Goal: Task Accomplishment & Management: Use online tool/utility

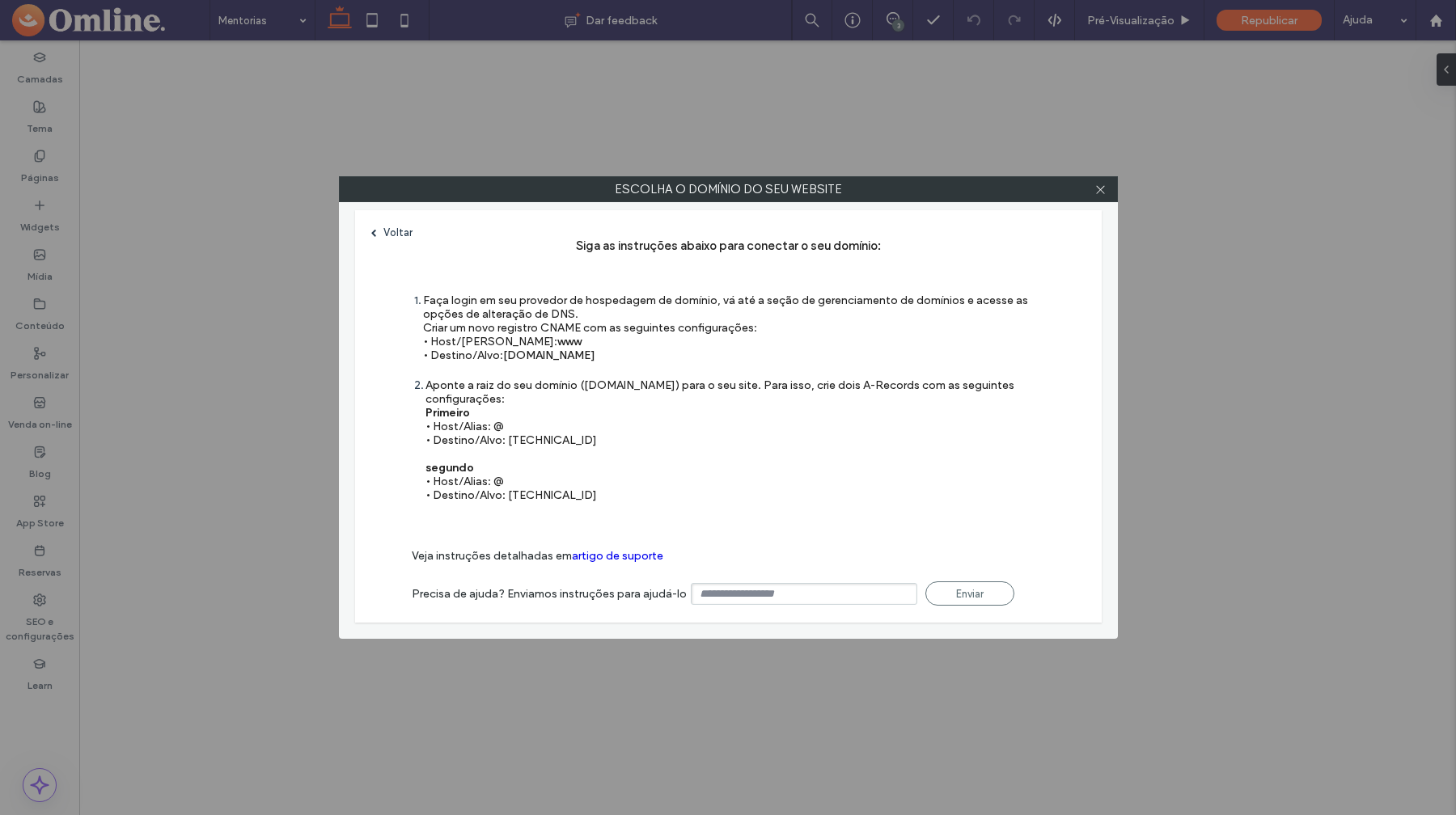
drag, startPoint x: 0, startPoint y: 0, endPoint x: 570, endPoint y: 441, distance: 720.7
click at [560, 441] on div "Aponte a raiz do seu domínio ([DOMAIN_NAME]) para o seu site. Para isso, crie d…" at bounding box center [736, 440] width 620 height 123
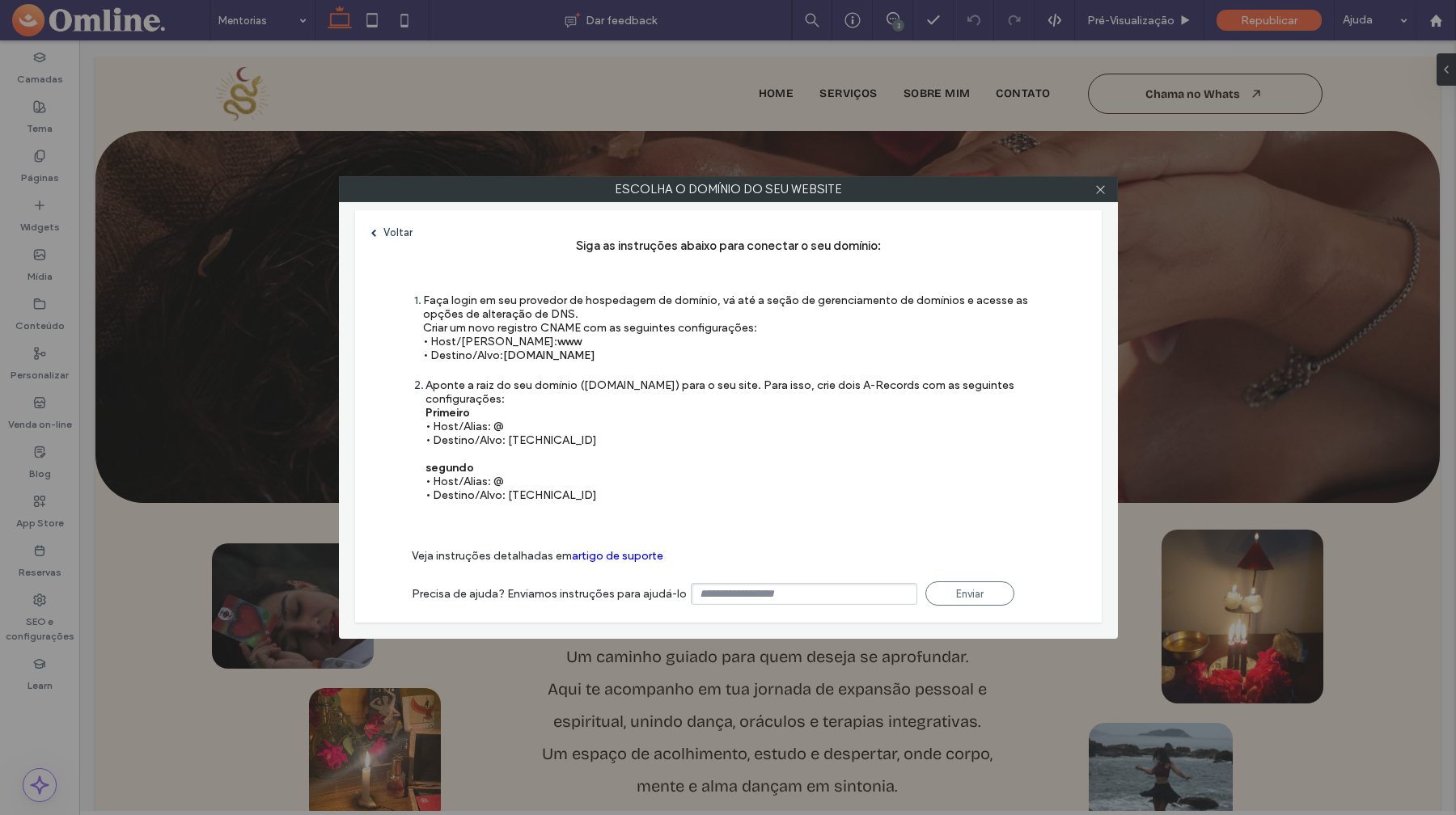
scroll to position [2354, 0]
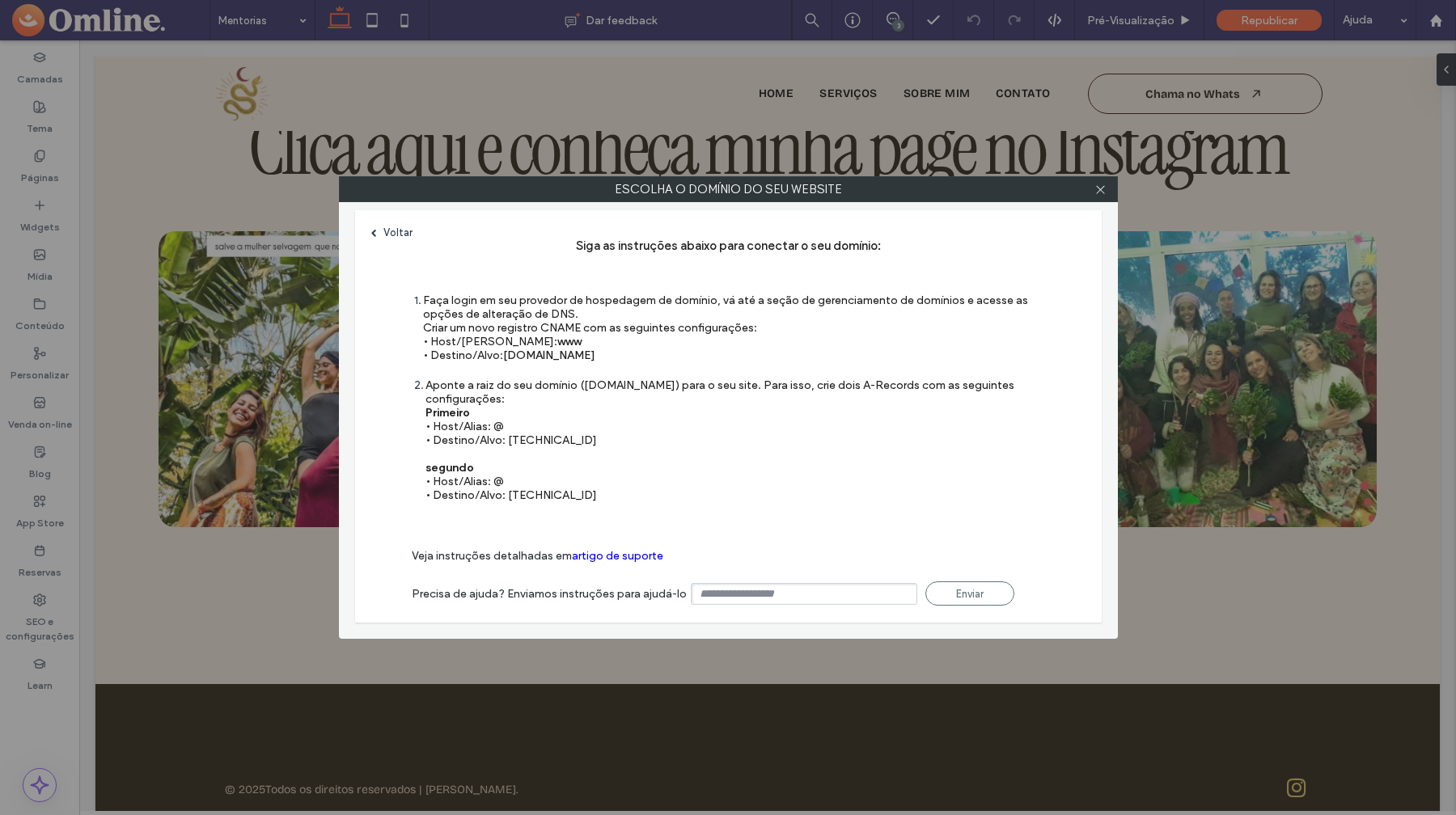
drag, startPoint x: 570, startPoint y: 441, endPoint x: 508, endPoint y: 444, distance: 62.1
click at [508, 444] on div "Aponte a raiz do seu domínio ([DOMAIN_NAME]) para o seu site. Para isso, crie d…" at bounding box center [736, 440] width 620 height 123
copy div "[TECHNICAL_ID]"
drag, startPoint x: 508, startPoint y: 496, endPoint x: 581, endPoint y: 495, distance: 73.0
click at [581, 495] on div "Aponte a raiz do seu domínio ([DOMAIN_NAME]) para o seu site. Para isso, crie d…" at bounding box center [736, 440] width 620 height 123
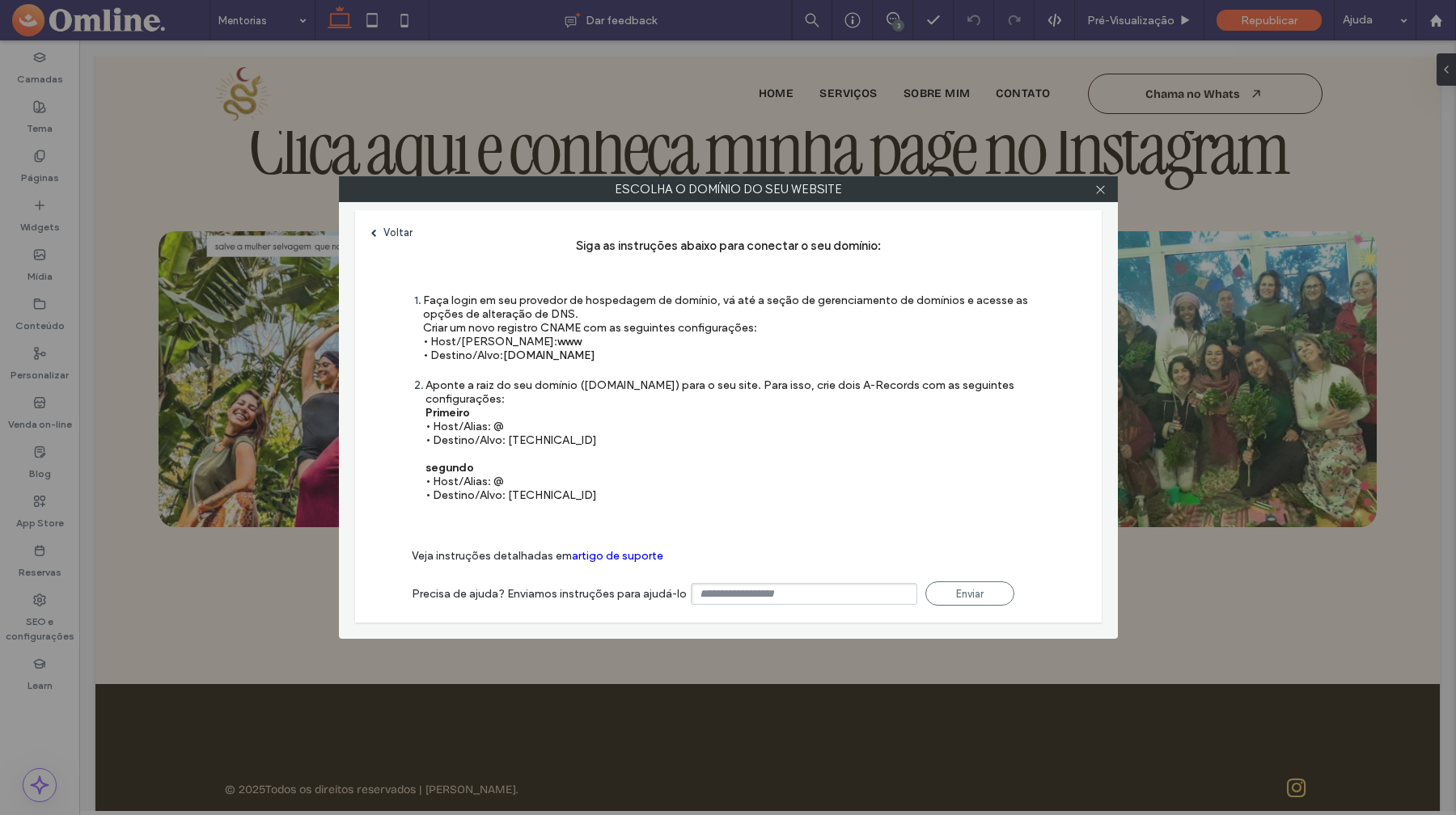
copy div "[TECHNICAL_ID]"
click at [915, 528] on div "Voltar Siga as instruções abaixo para conectar o seu domínio: 1 Faça login em s…" at bounding box center [728, 416] width 747 height 412
click at [1104, 191] on icon at bounding box center [1100, 189] width 12 height 12
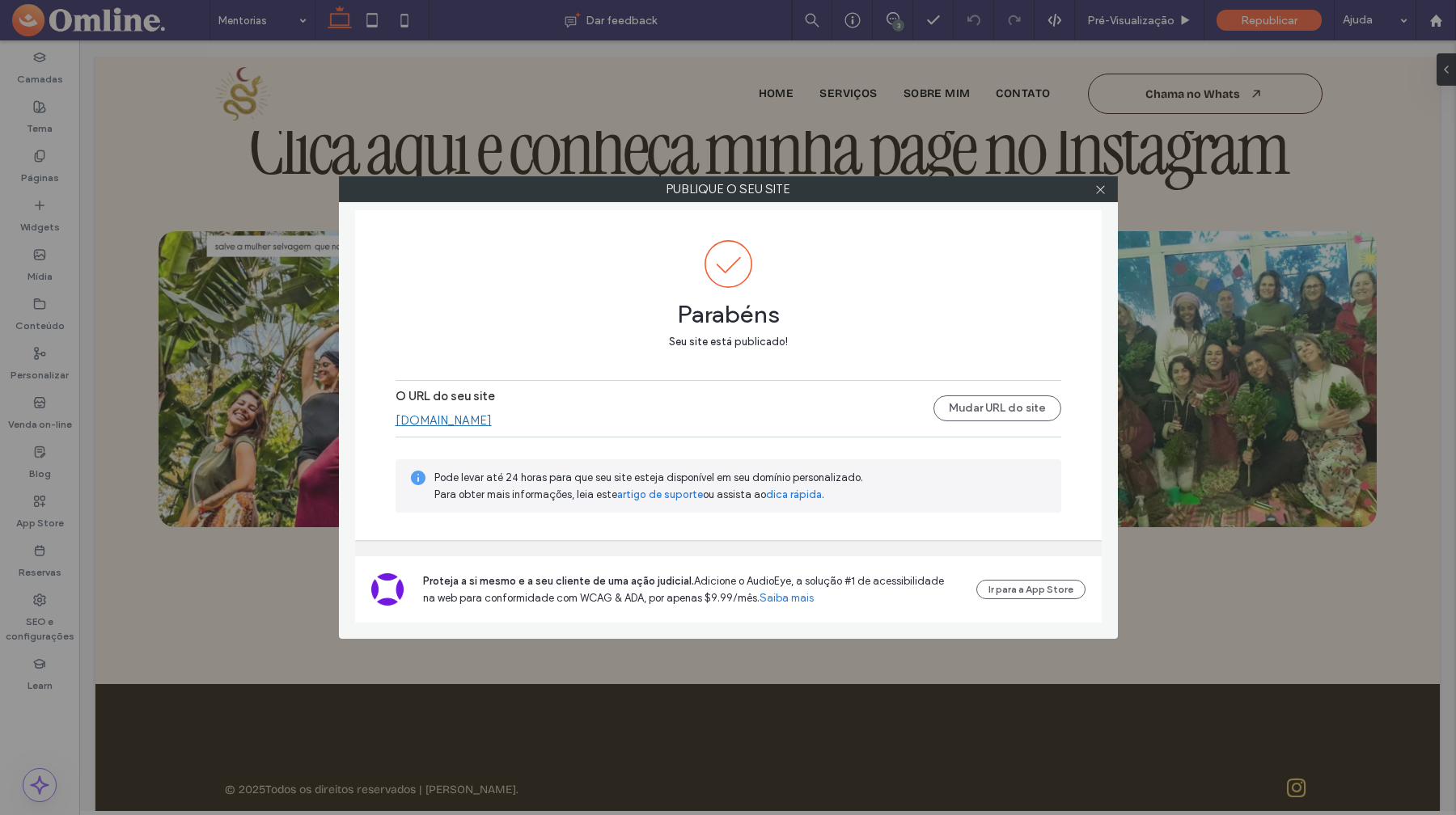
click at [492, 417] on link "[DOMAIN_NAME]" at bounding box center [444, 420] width 97 height 14
click at [1098, 189] on icon at bounding box center [1100, 189] width 12 height 12
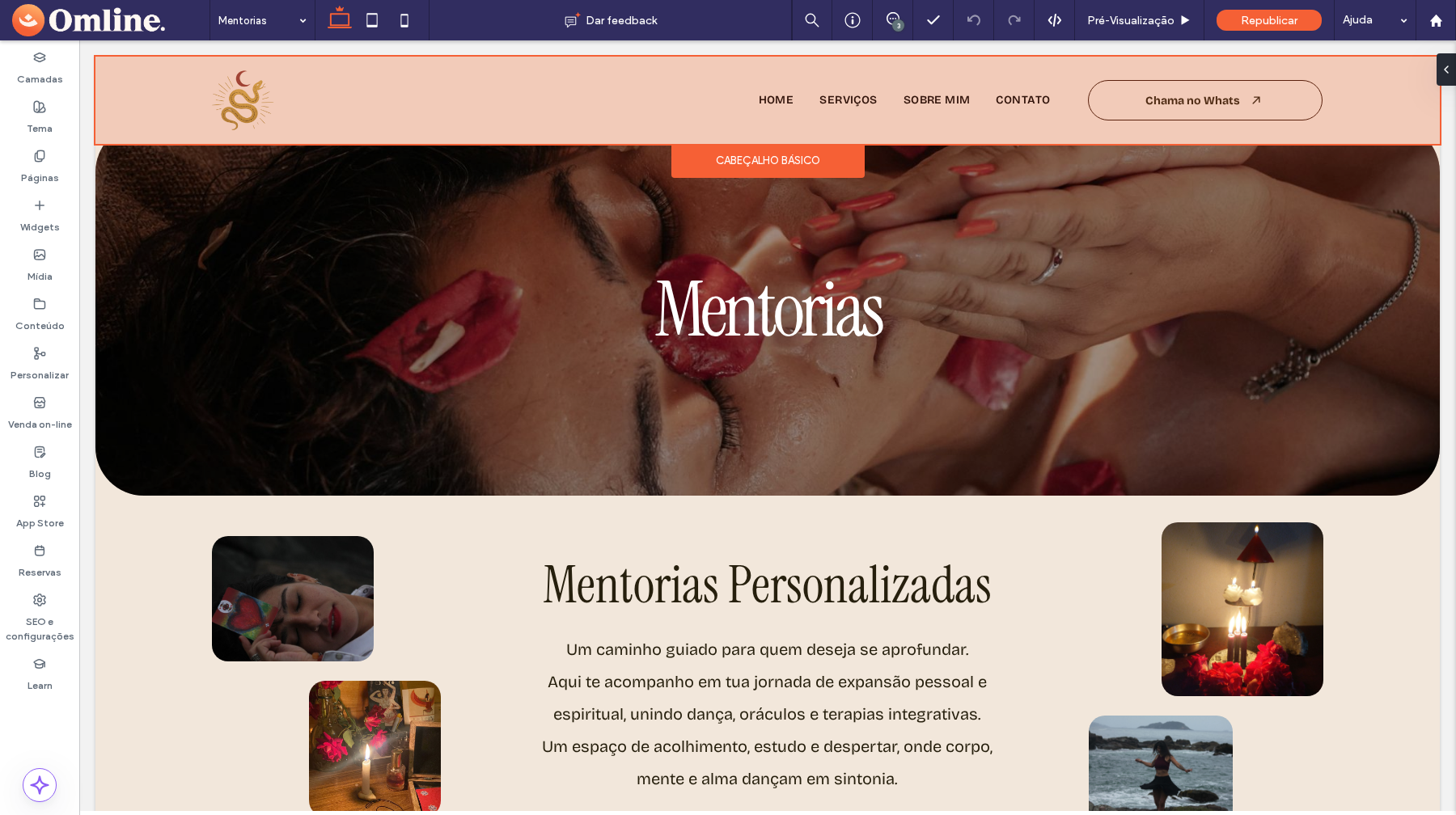
scroll to position [0, 0]
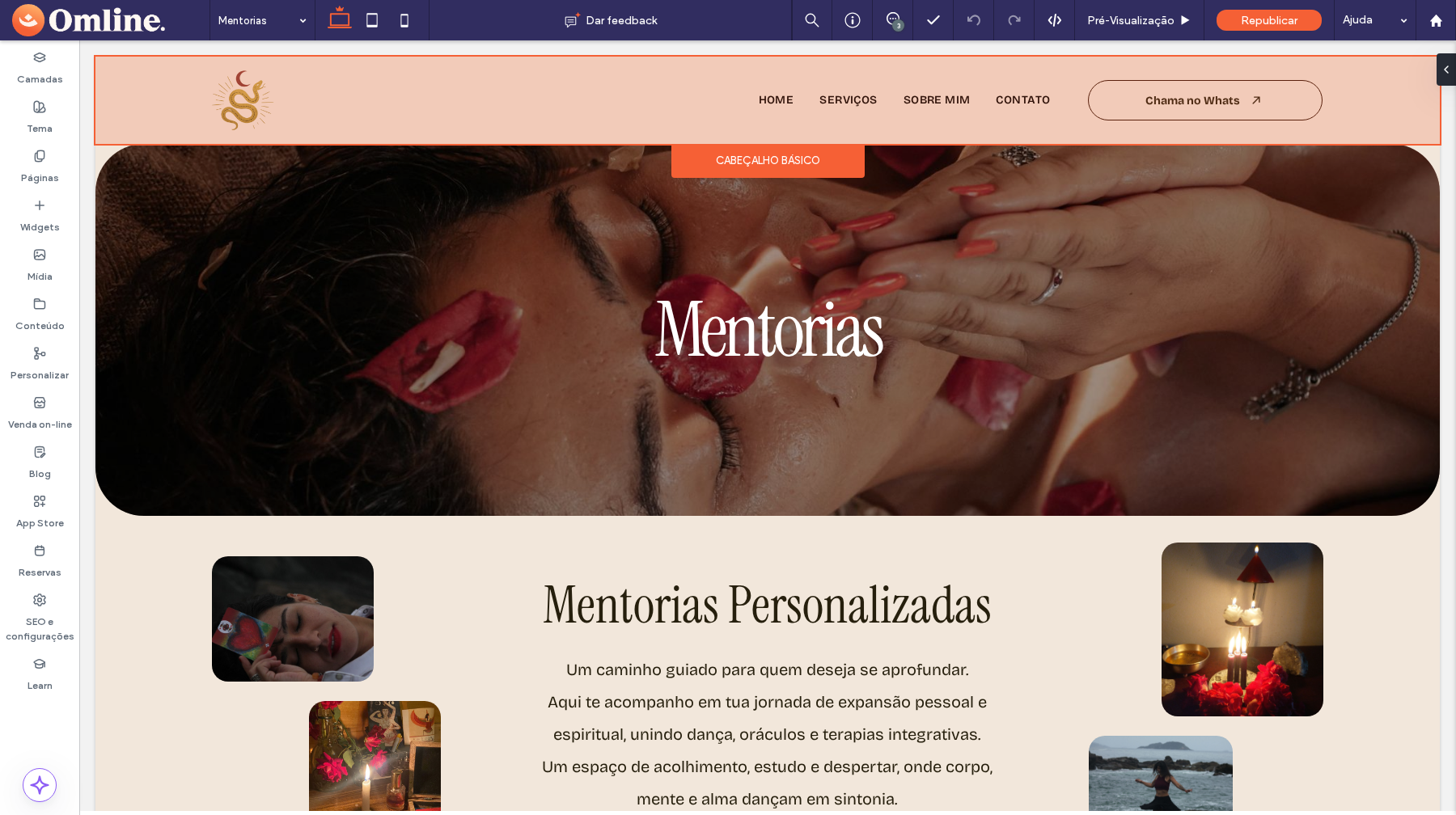
click at [1187, 93] on div at bounding box center [768, 99] width 1345 height 87
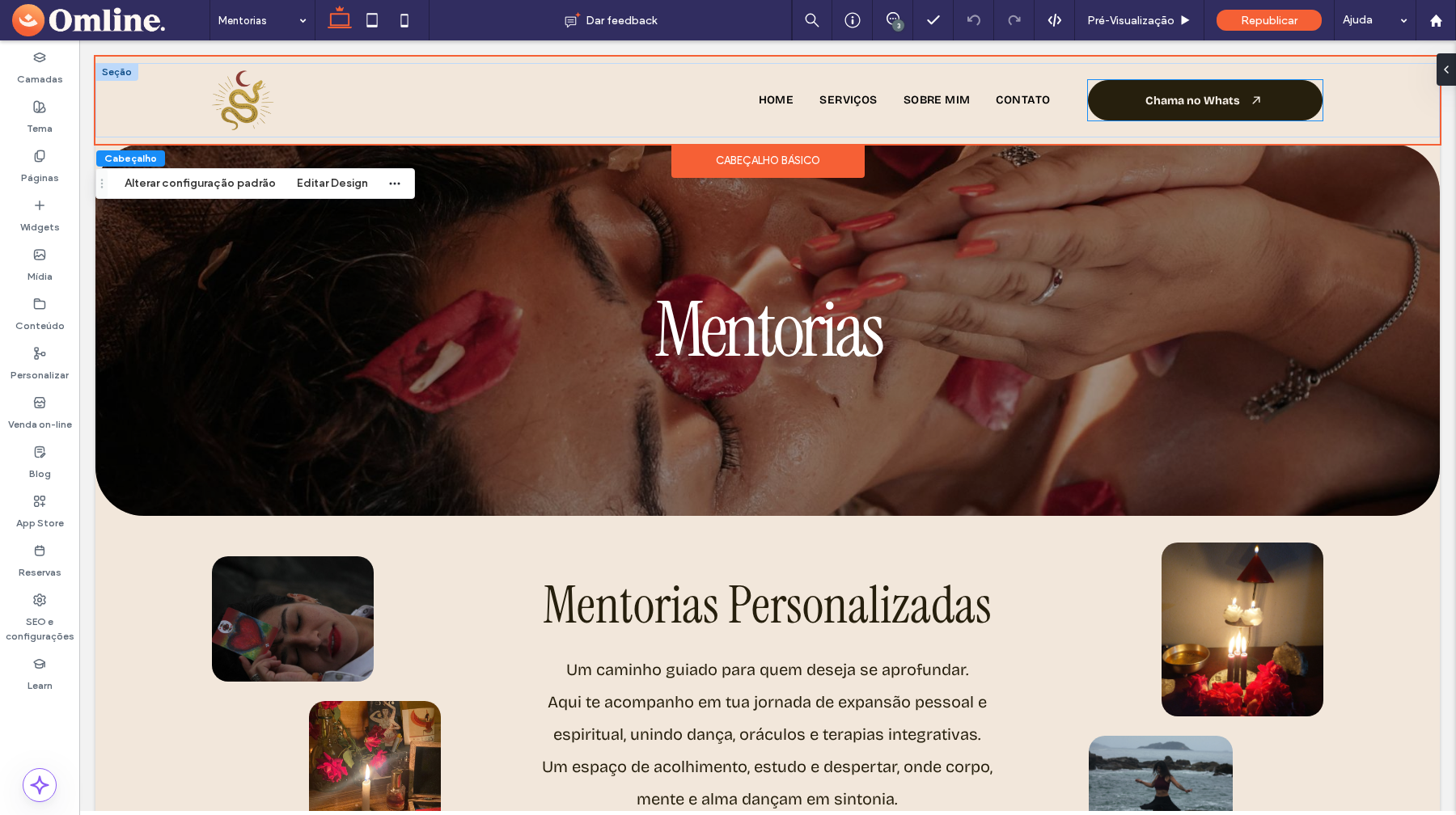
click at [1182, 101] on span "Chama no Whats" at bounding box center [1192, 100] width 95 height 13
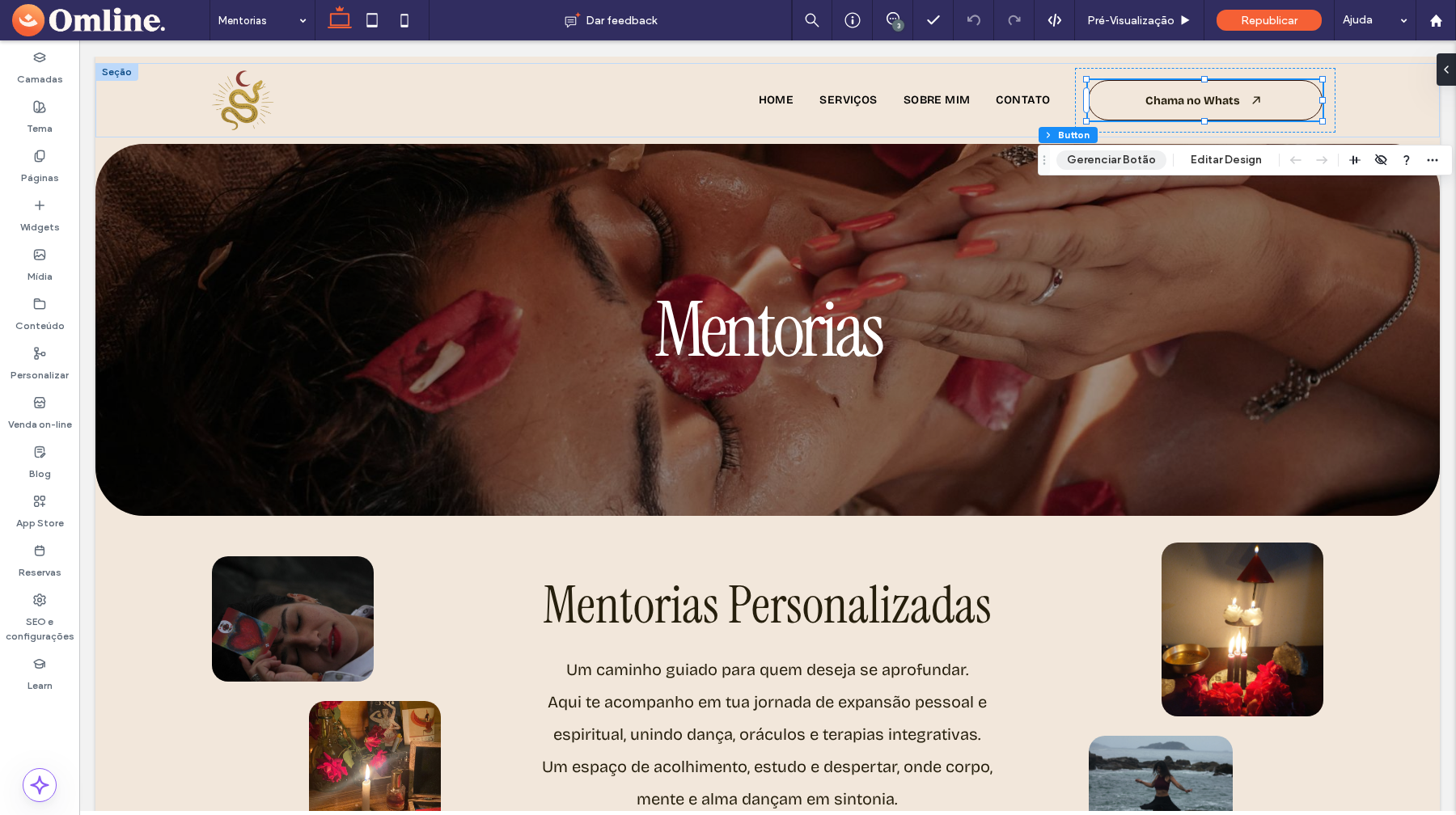
click at [1130, 165] on button "Gerenciar Botão" at bounding box center [1111, 160] width 110 height 19
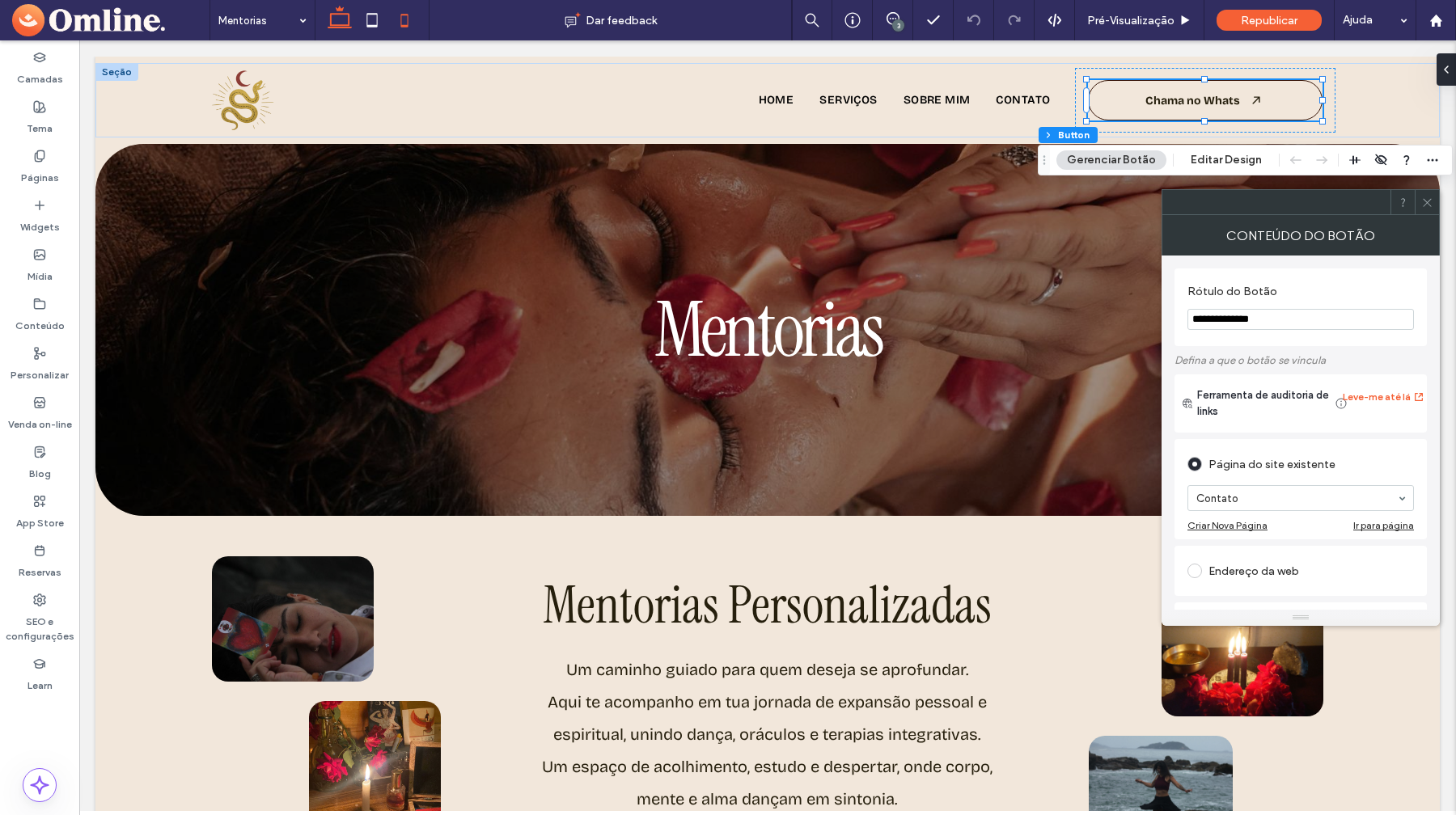
click at [408, 17] on use at bounding box center [405, 20] width 8 height 13
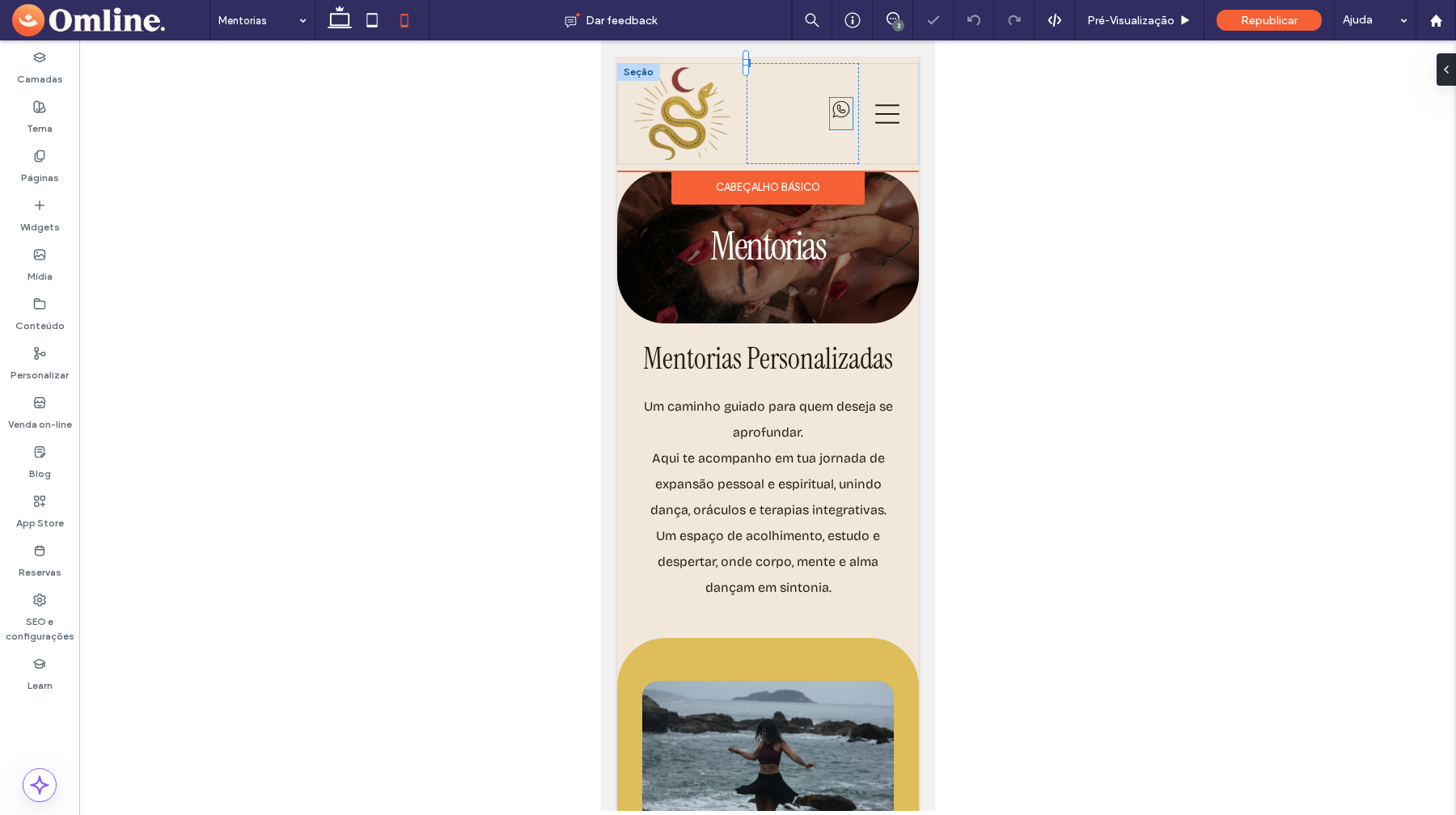
click at [836, 112] on icon at bounding box center [841, 109] width 23 height 23
drag, startPoint x: 829, startPoint y: 128, endPoint x: 783, endPoint y: 178, distance: 67.9
click at [783, 170] on div "Home Serviços Sobre Mim Contato Chama no Whats 36px , 673px Seção Cabeçalho bás…" at bounding box center [766, 113] width 301 height 114
type input "**"
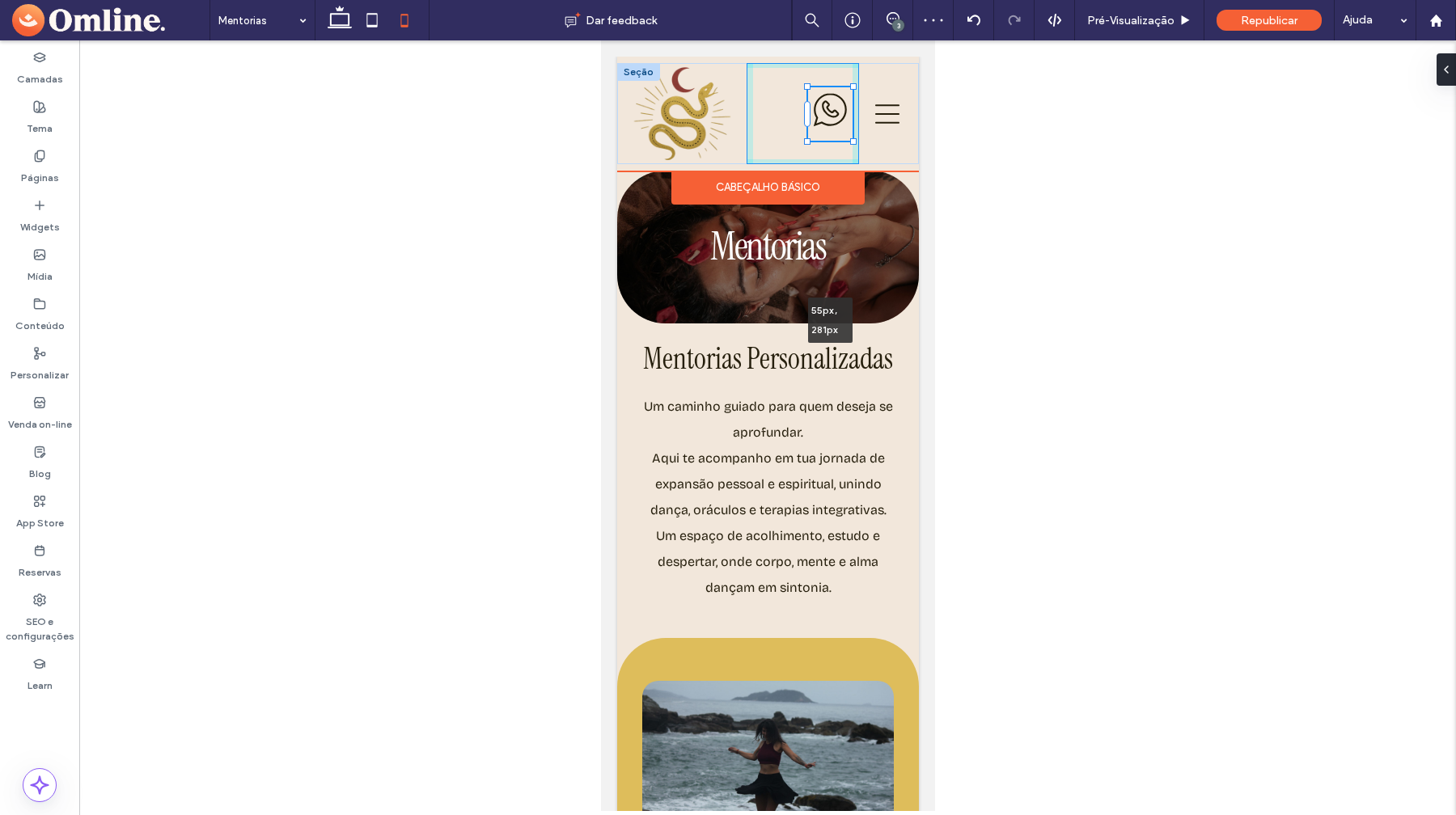
drag, startPoint x: 851, startPoint y: 93, endPoint x: 871, endPoint y: 78, distance: 25.0
click at [871, 78] on div "Home Serviços Sobre Mim Contato Chama no Whats 55px , 281px" at bounding box center [766, 114] width 301 height 101
type input "**"
click at [799, 140] on div "Home Serviços Sobre Mim Contato Chama no Whats 58px , 74px" at bounding box center [766, 114] width 301 height 101
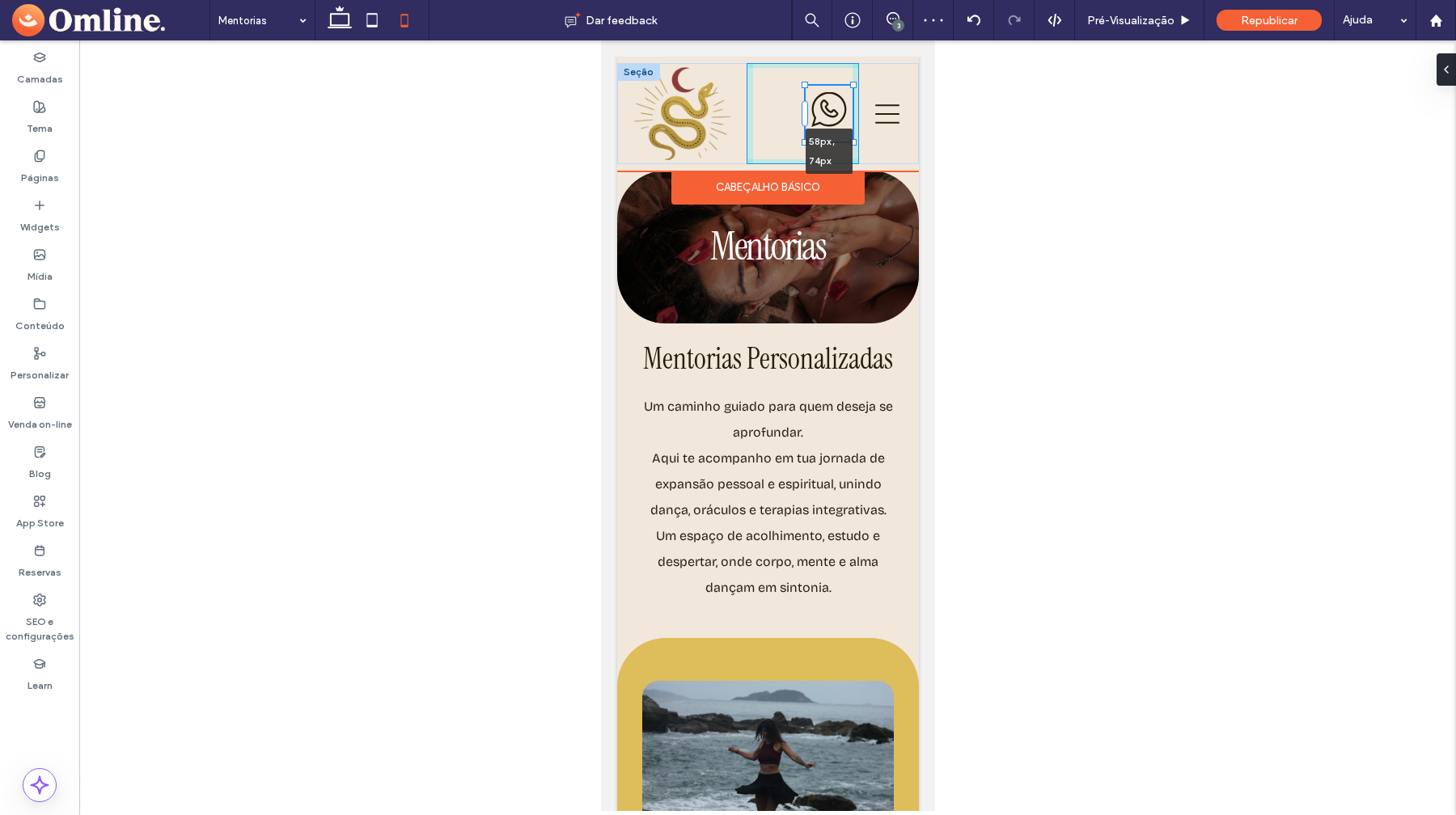
type input "**"
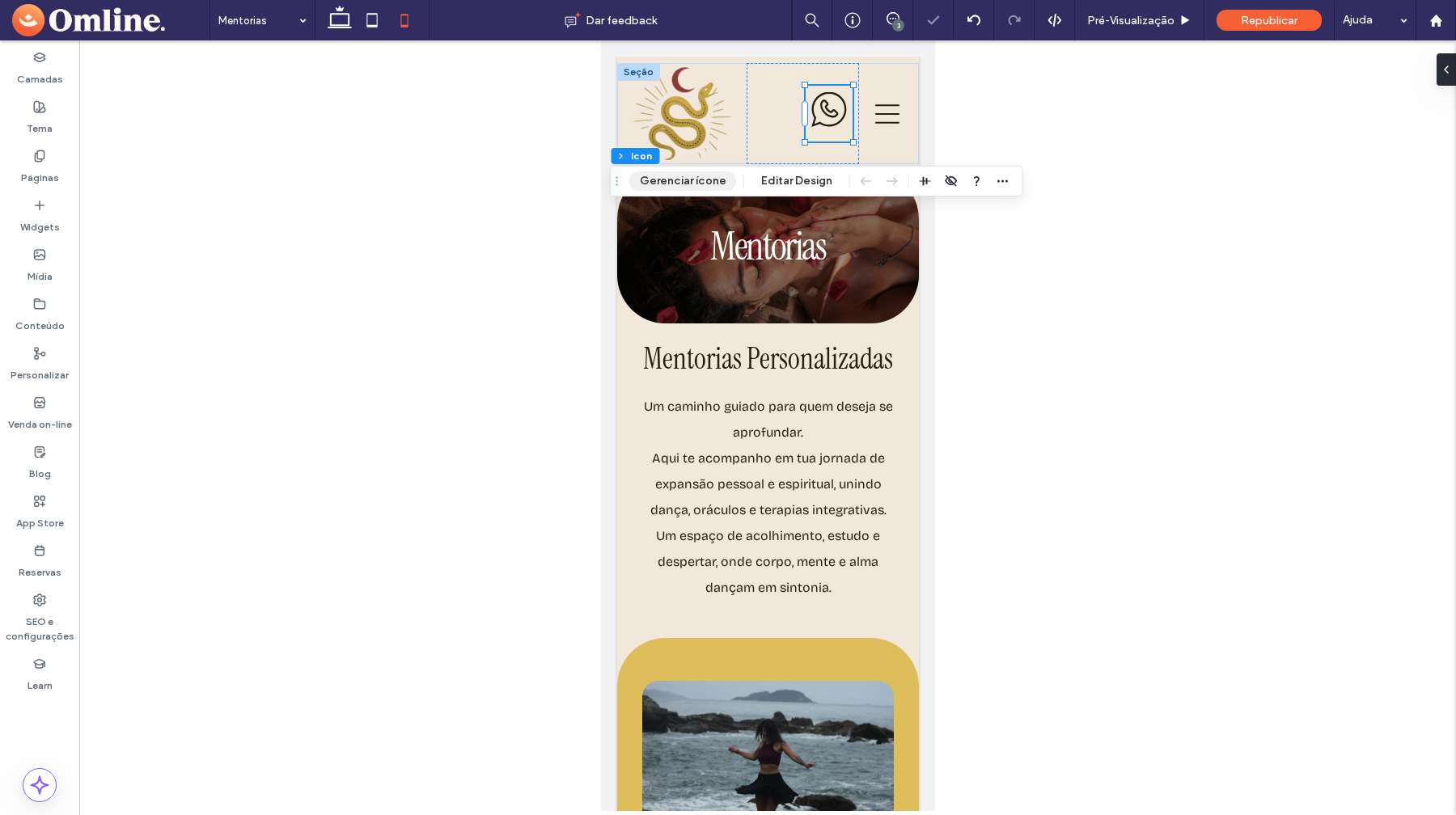
click at [717, 177] on button "Gerenciar ícone" at bounding box center [683, 181] width 107 height 19
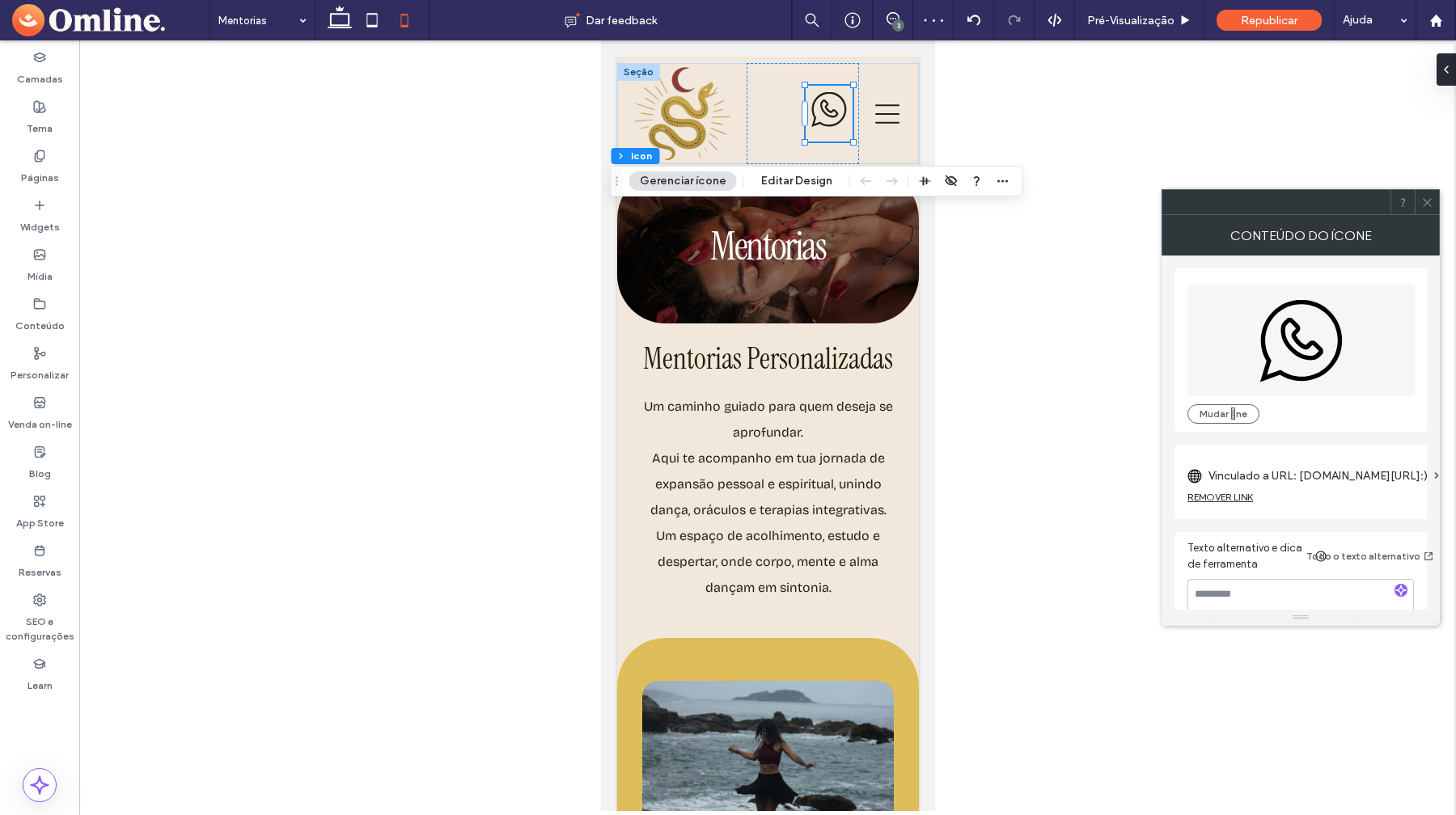
scroll to position [29, 0]
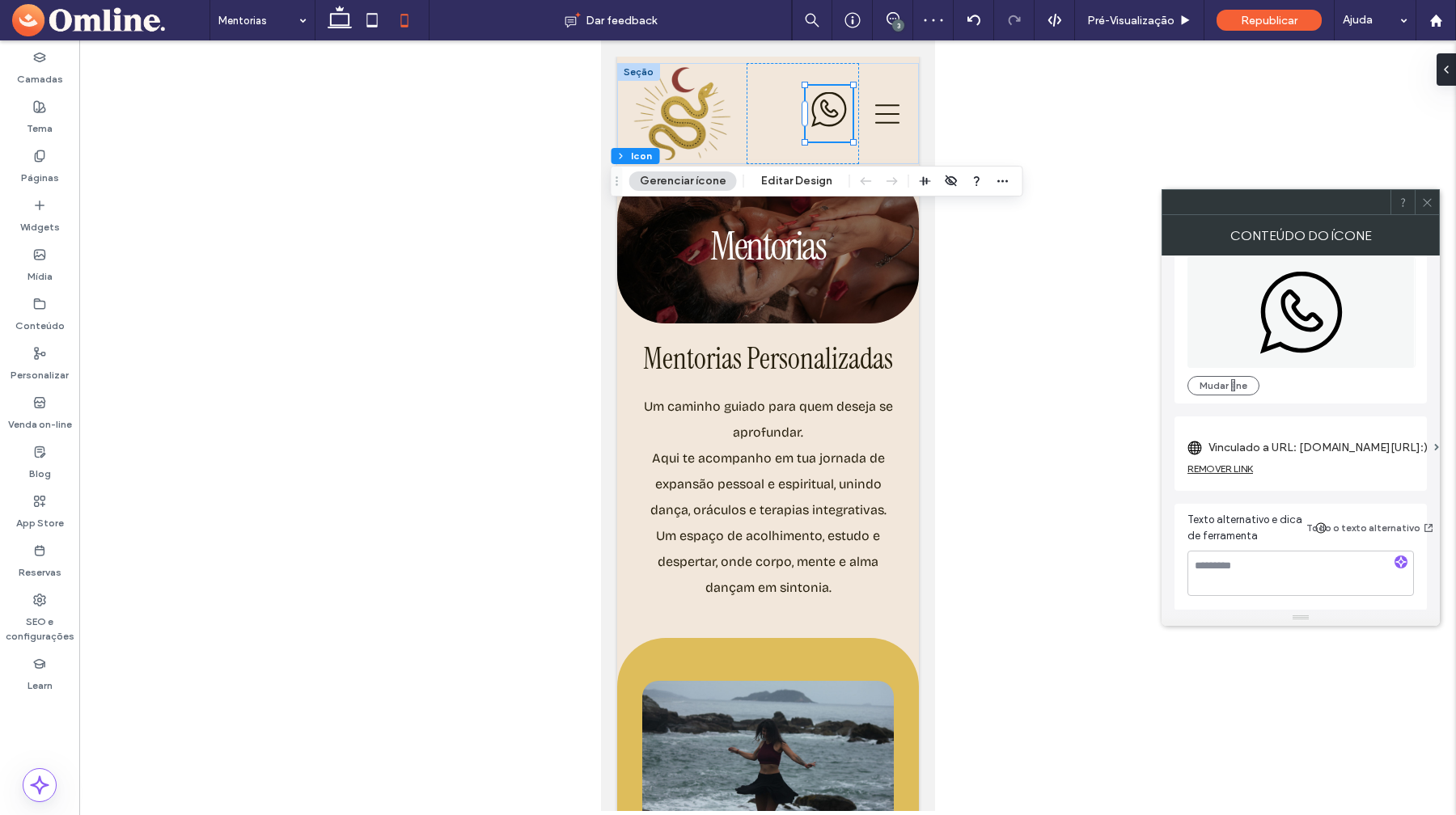
click at [1335, 451] on label "Vinculado a URL: [DOMAIN_NAME][URL]:)" at bounding box center [1317, 447] width 219 height 30
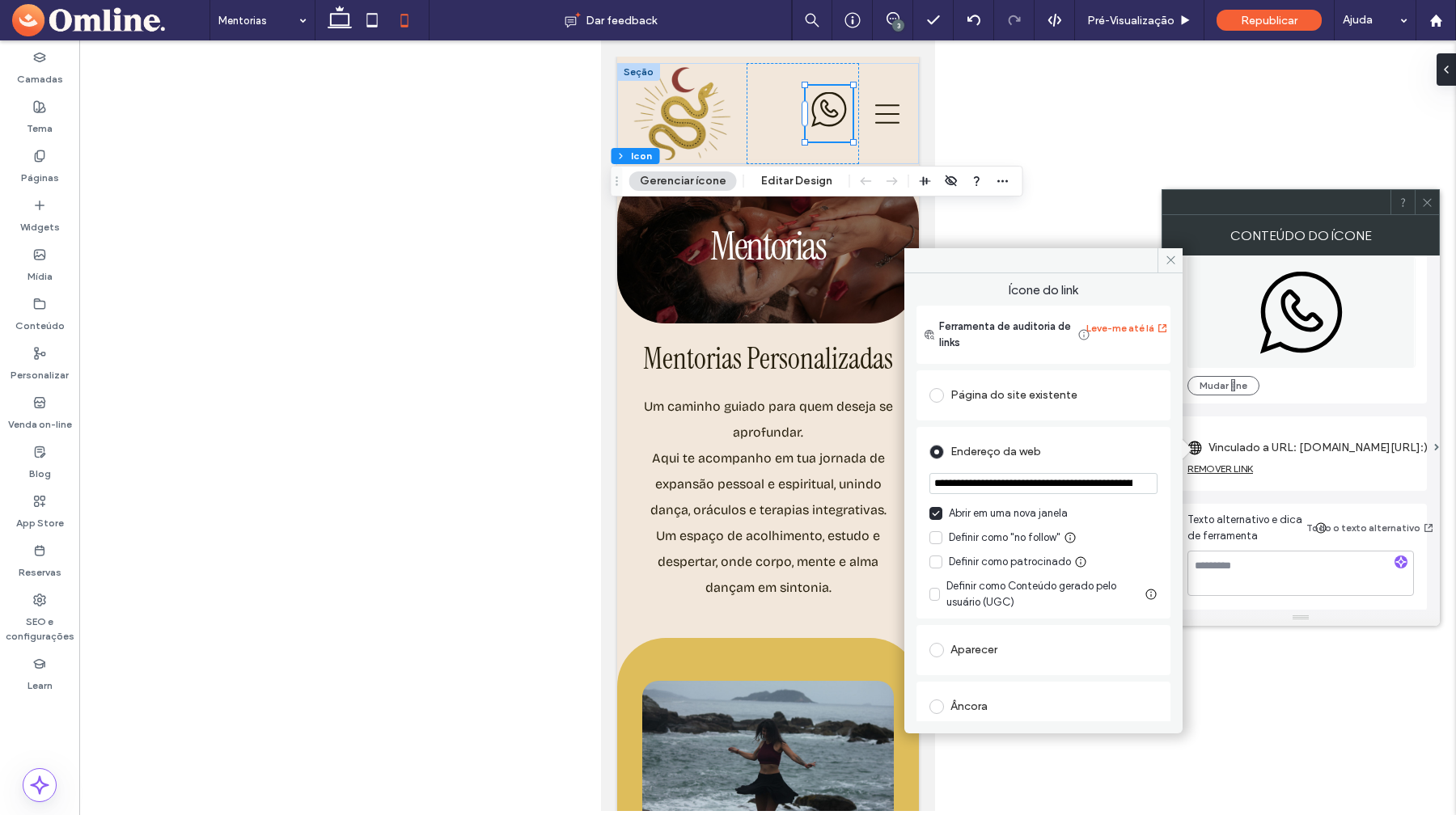
click at [1075, 485] on input "**********" at bounding box center [1044, 484] width 228 height 21
click at [1425, 205] on icon at bounding box center [1427, 202] width 12 height 12
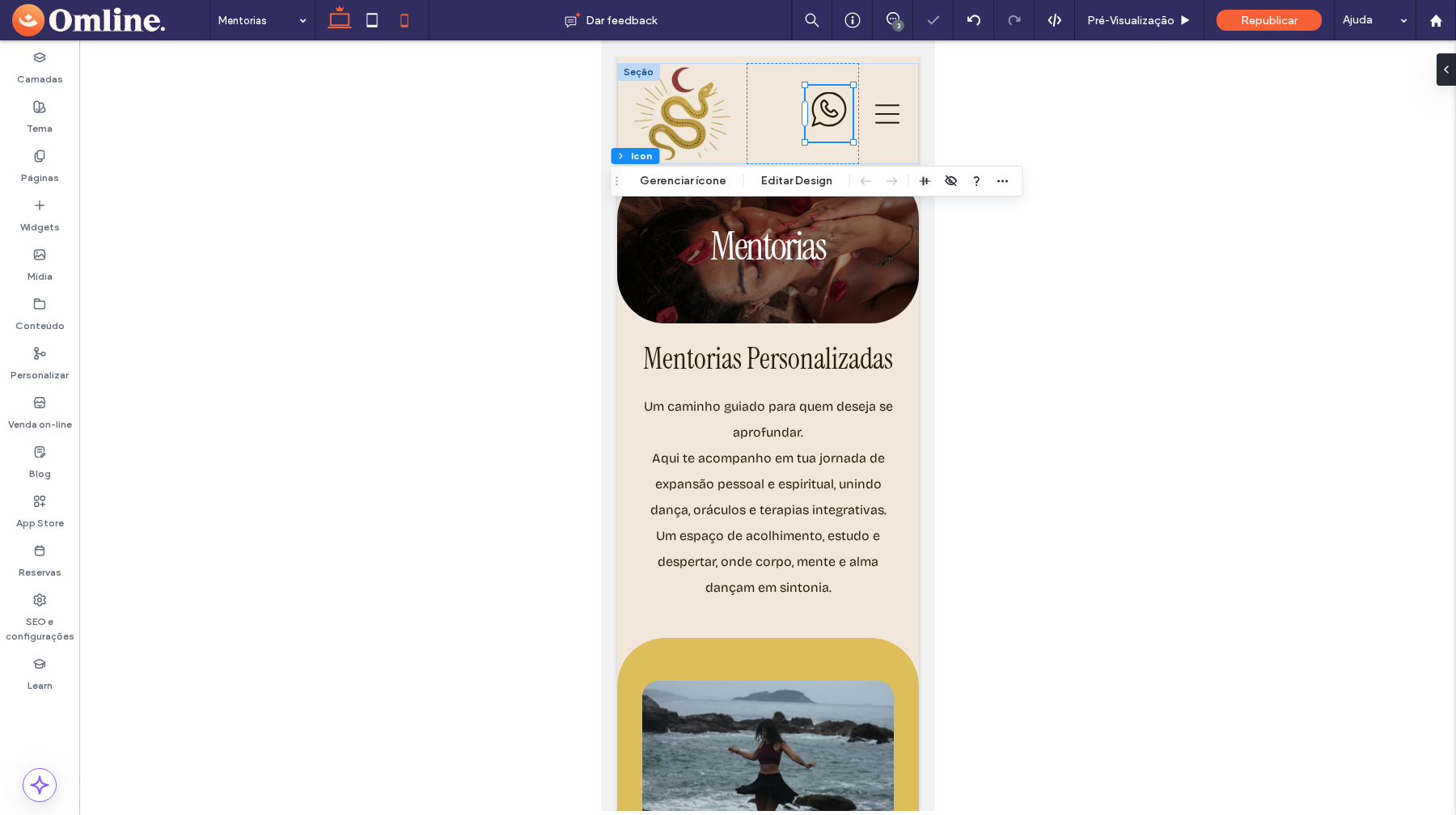
click at [343, 16] on icon at bounding box center [340, 20] width 33 height 33
type input "**"
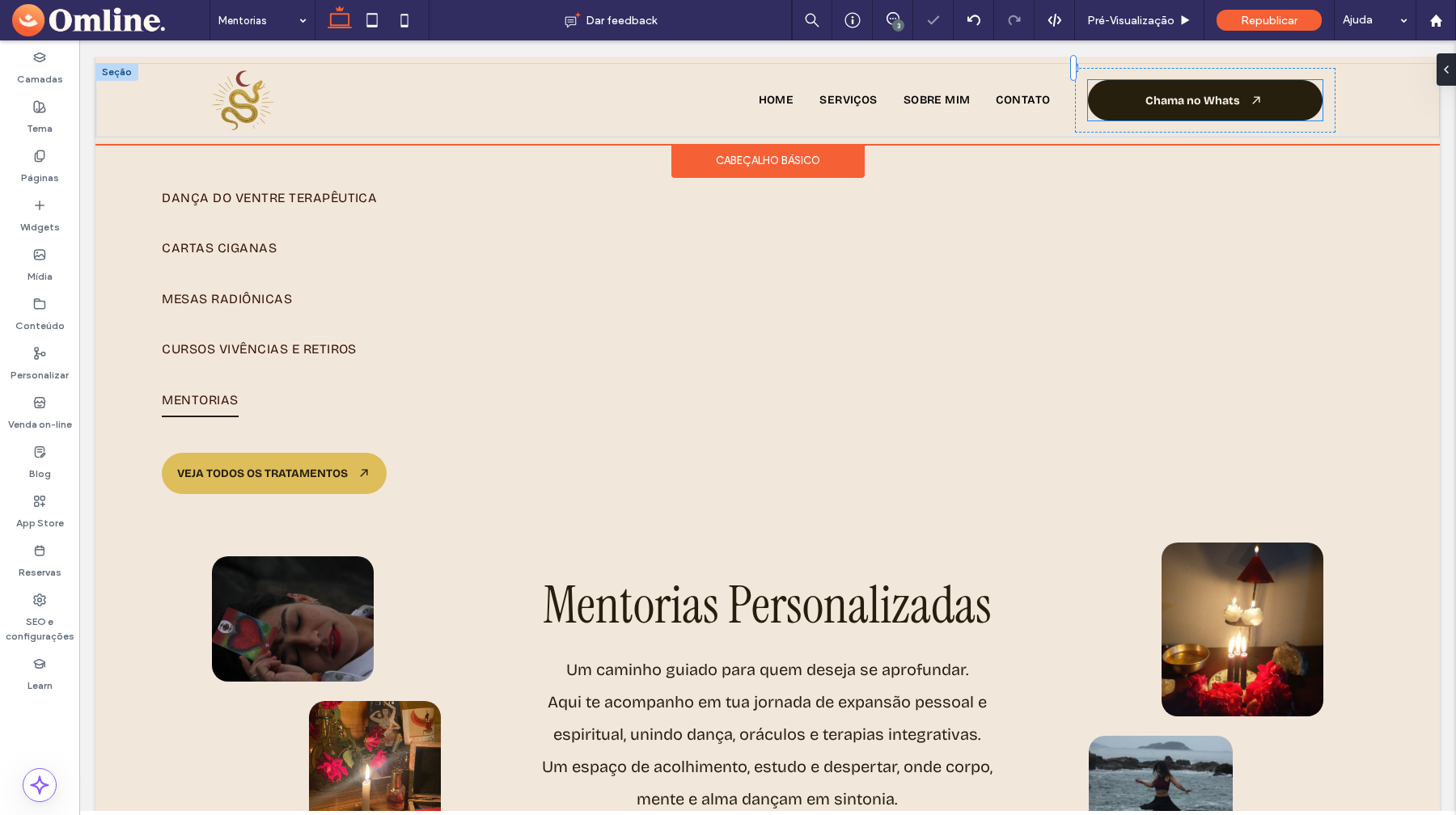
click at [1165, 96] on span "Chama no Whats" at bounding box center [1192, 100] width 95 height 13
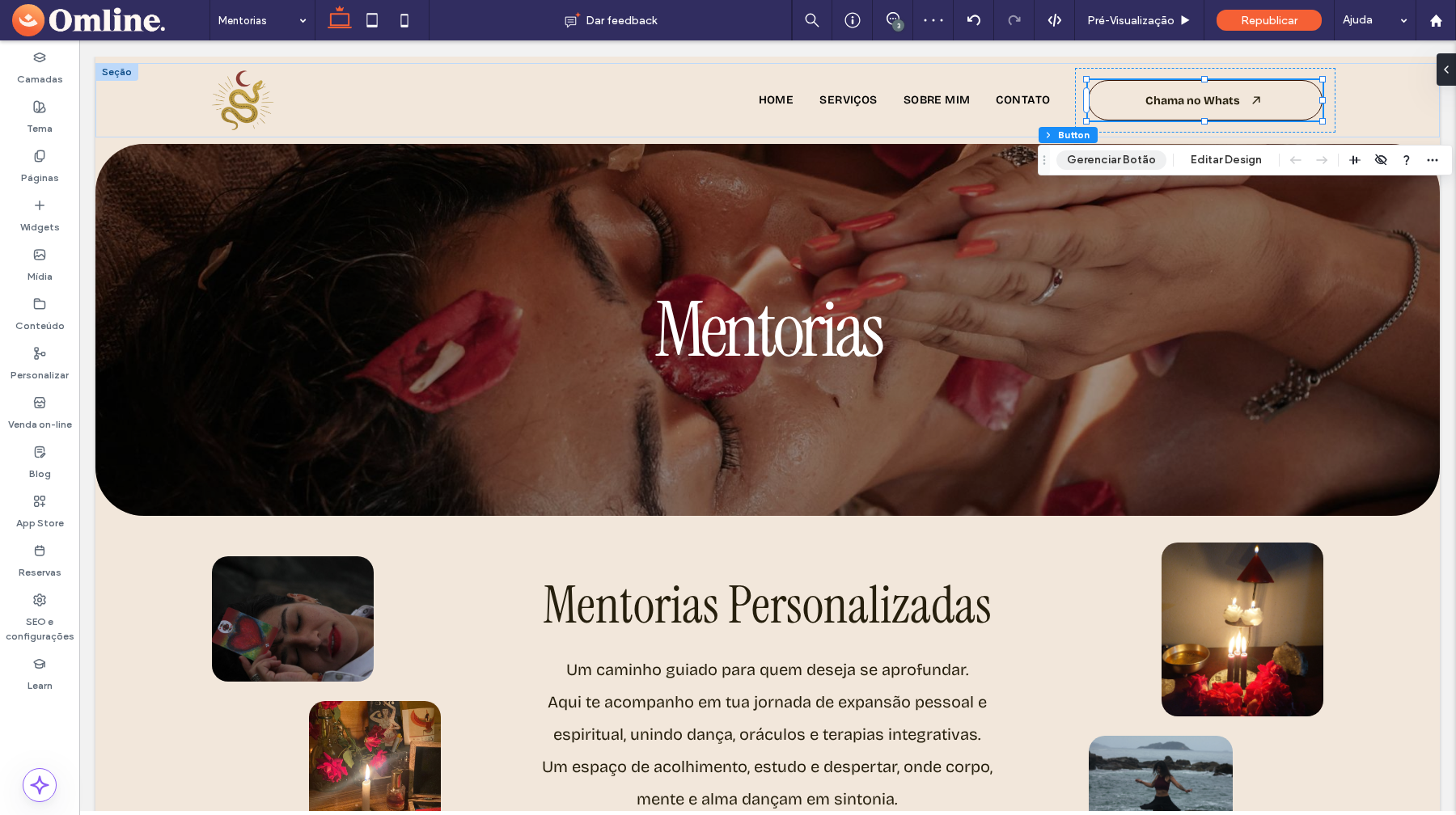
click at [1140, 155] on button "Gerenciar Botão" at bounding box center [1111, 160] width 110 height 19
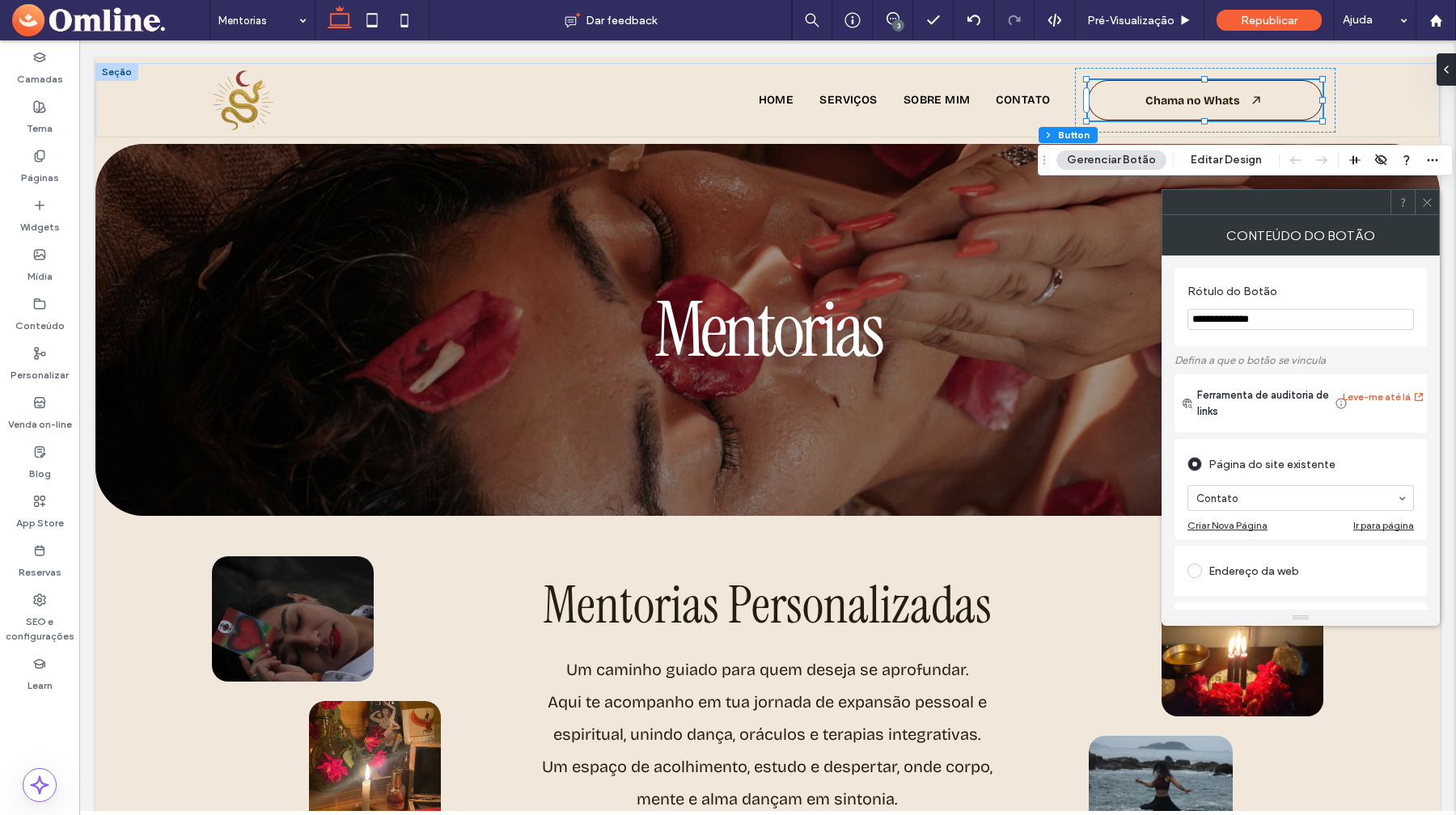
click at [1271, 569] on div "Endereço da web" at bounding box center [1300, 571] width 227 height 26
click at [1265, 558] on input "url" at bounding box center [1300, 553] width 227 height 21
paste input "**********"
type input "**********"
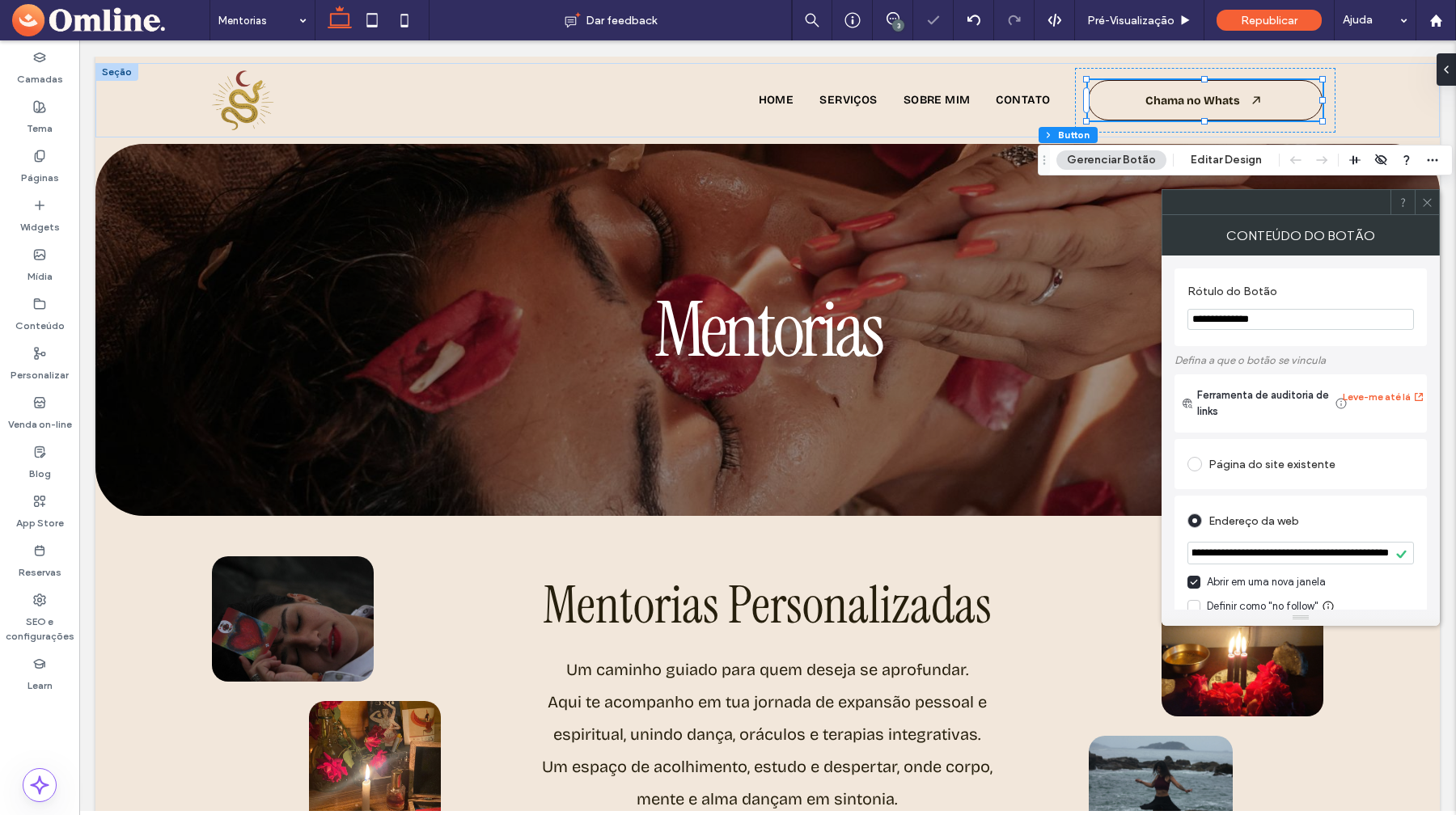
scroll to position [0, 0]
click at [1221, 160] on button "Editar Design" at bounding box center [1226, 160] width 92 height 19
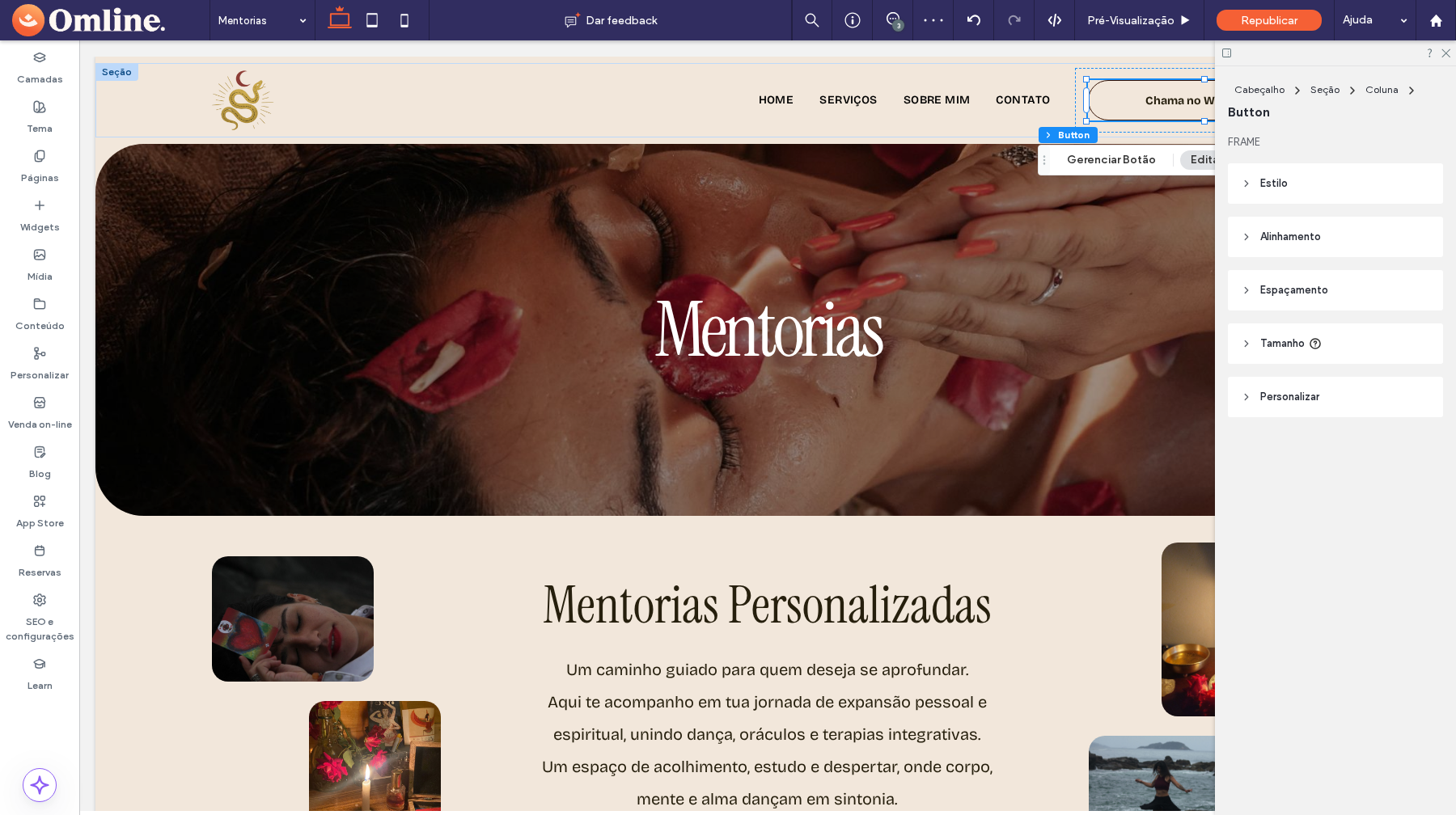
click at [1306, 304] on header "Espaçamento" at bounding box center [1335, 290] width 215 height 40
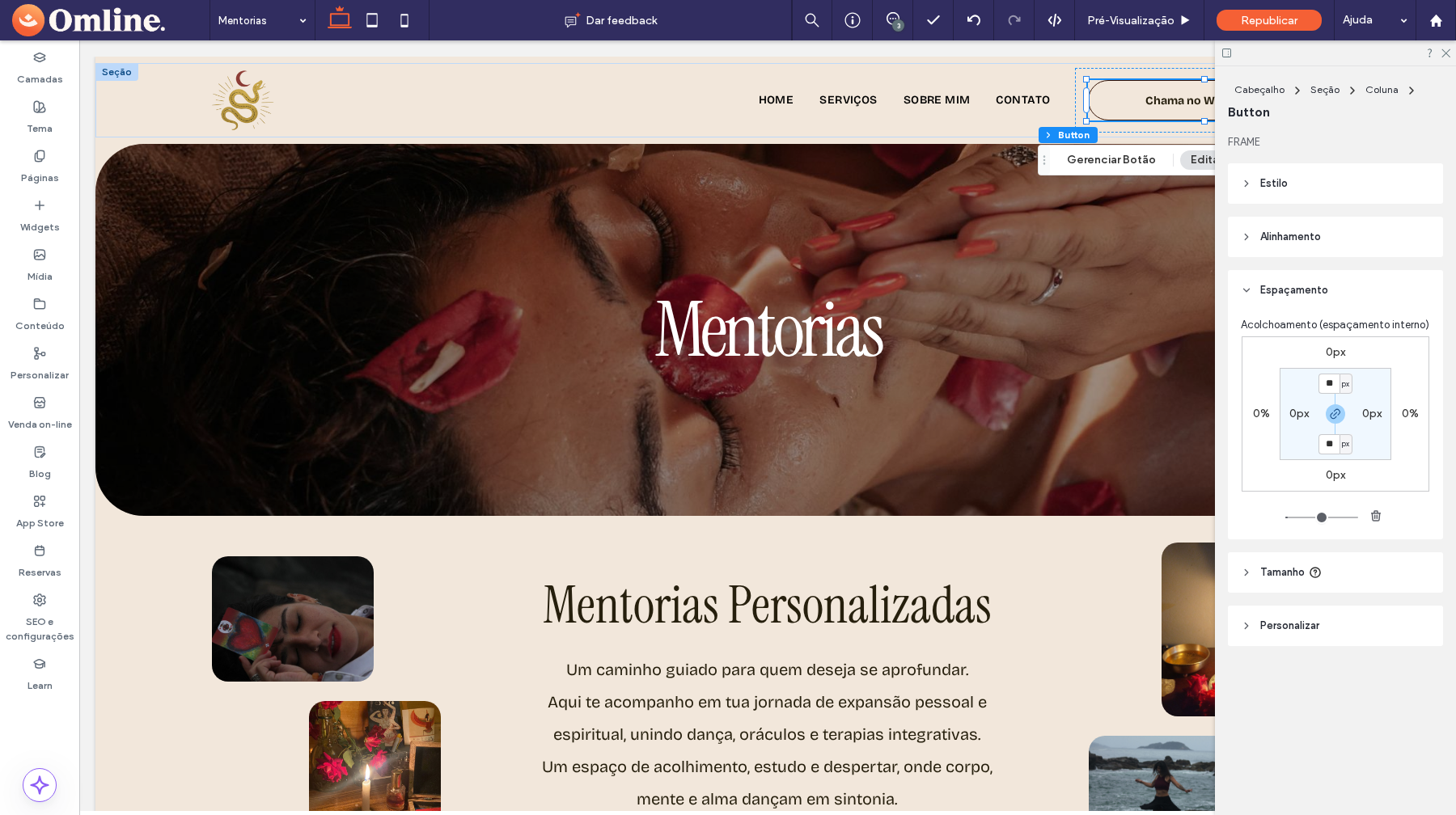
click at [1291, 575] on span "Tamanho" at bounding box center [1283, 572] width 45 height 16
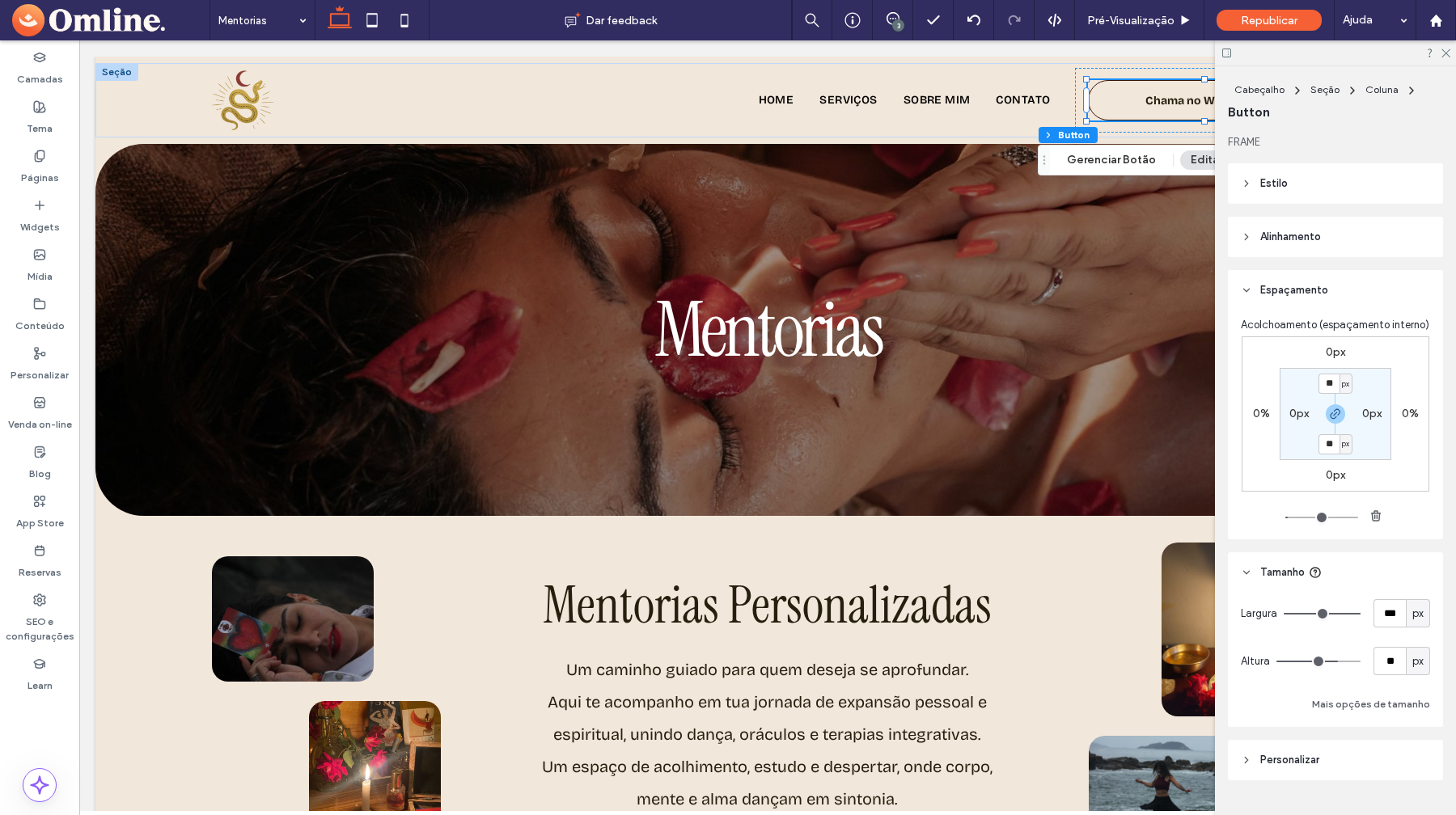
scroll to position [36, 0]
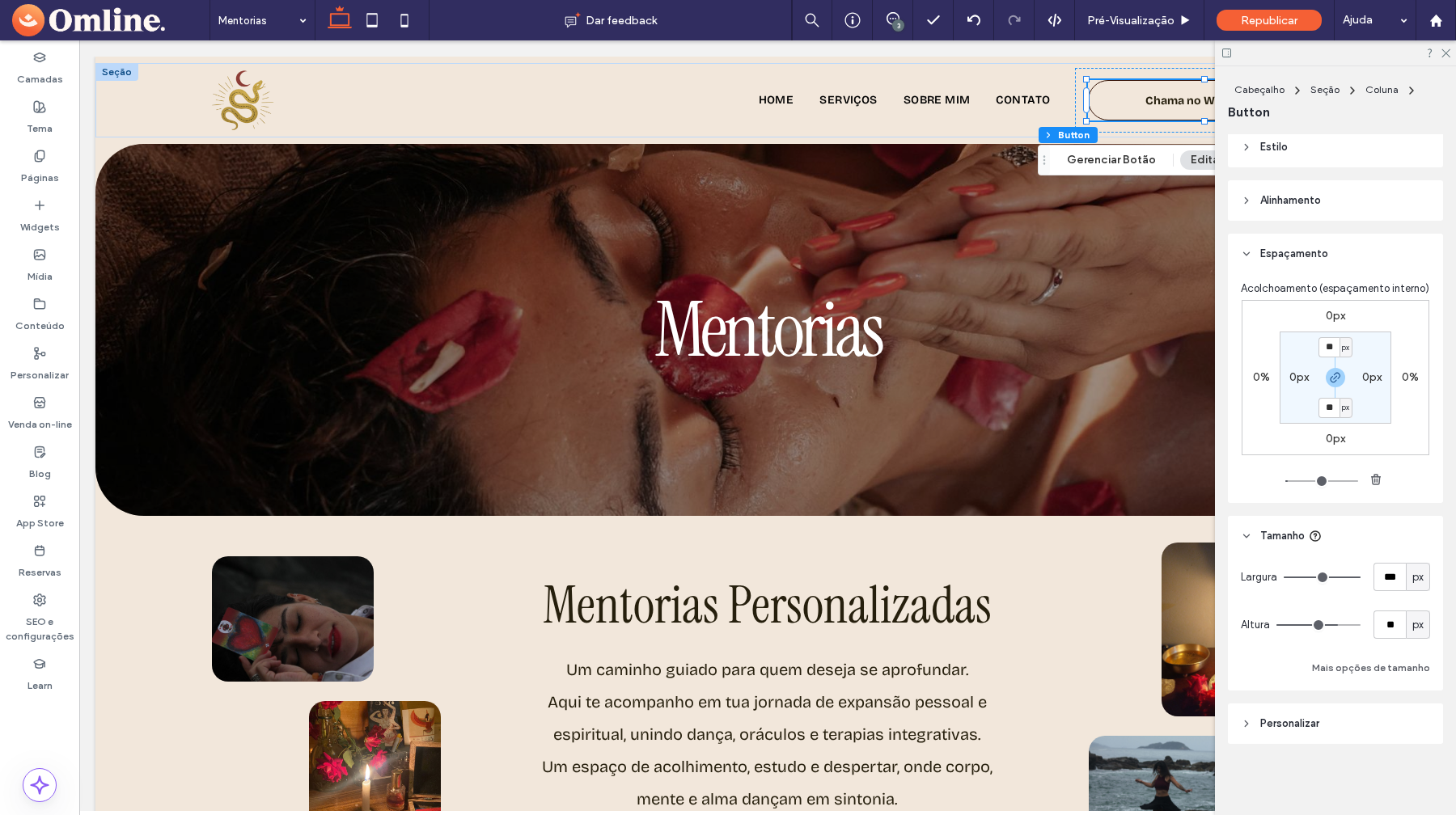
click at [1313, 723] on span "Personalizar" at bounding box center [1291, 723] width 59 height 16
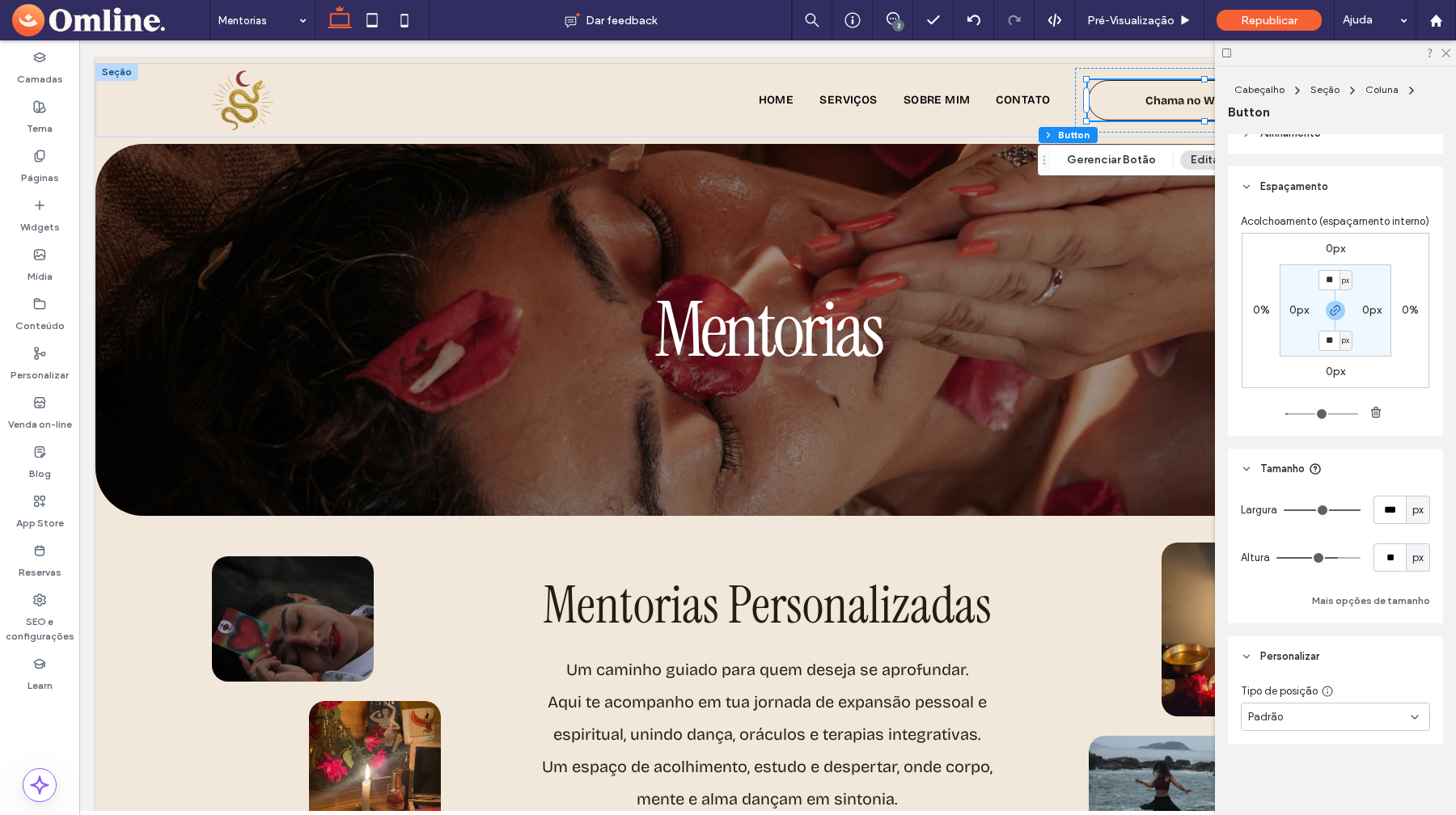
click at [1301, 716] on div "Padrão" at bounding box center [1330, 717] width 163 height 16
click at [1284, 606] on div "Fixado" at bounding box center [1335, 604] width 188 height 29
click at [1444, 50] on icon at bounding box center [1445, 52] width 11 height 11
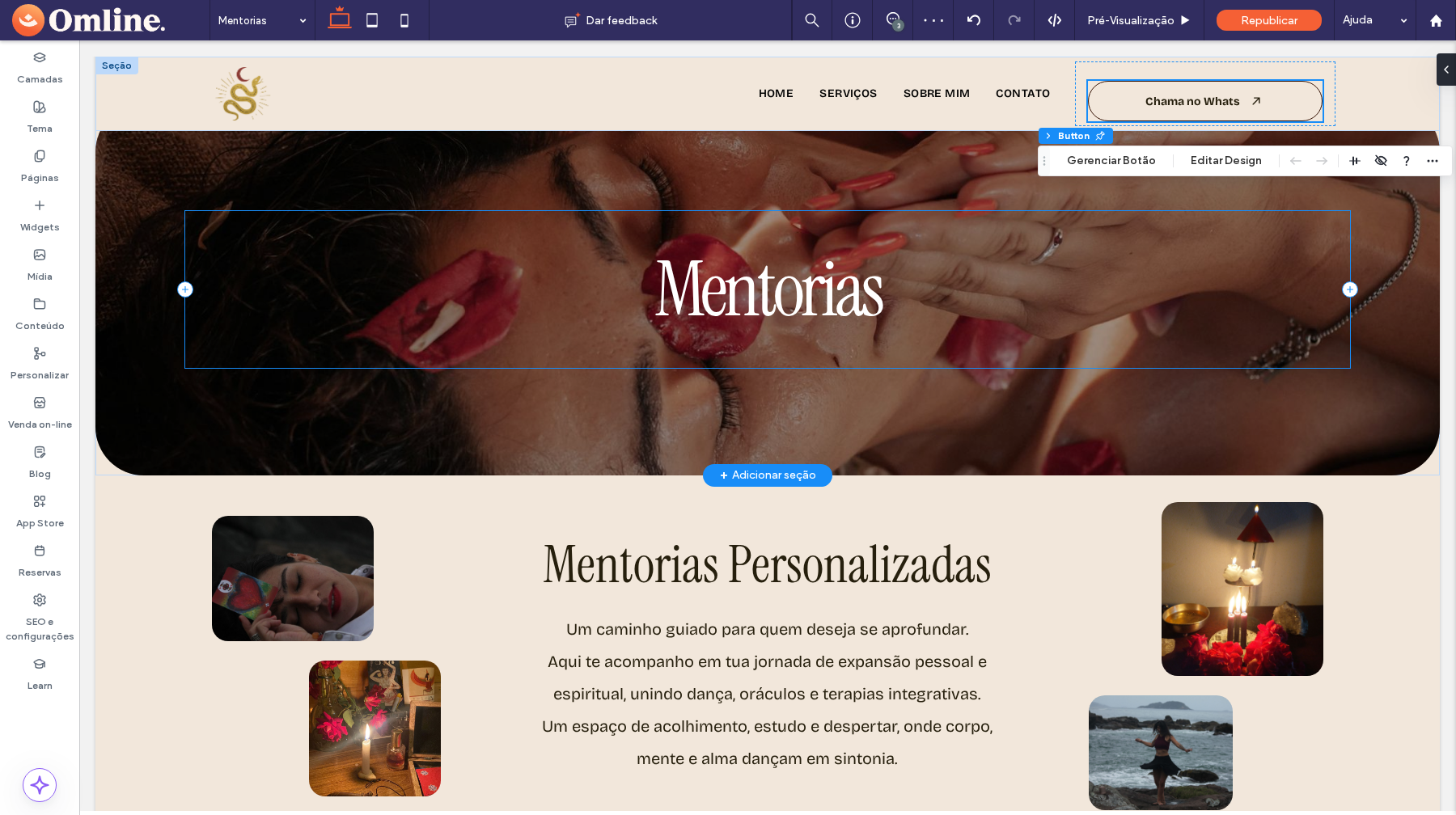
scroll to position [0, 0]
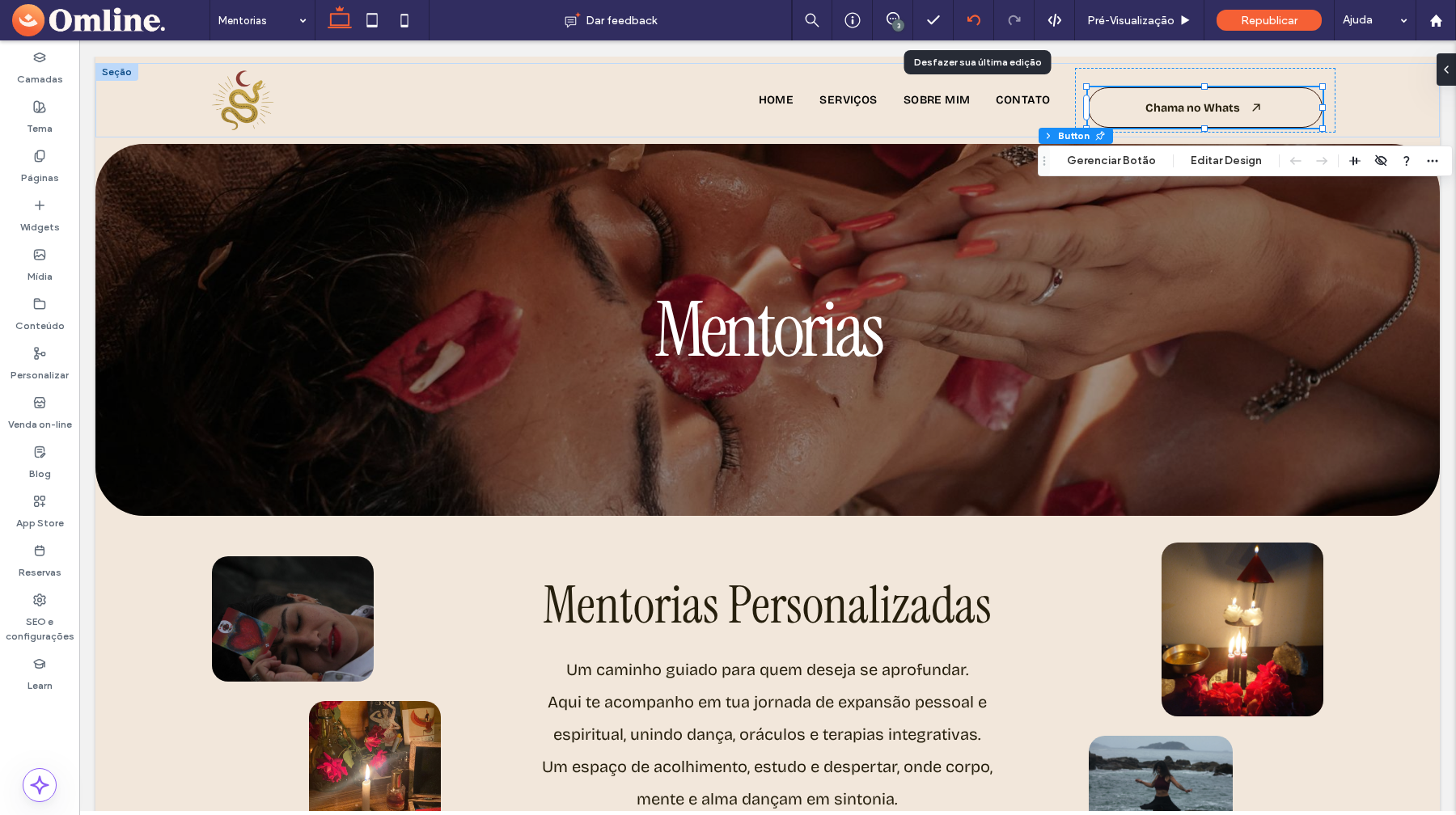
click at [967, 21] on use at bounding box center [974, 19] width 13 height 11
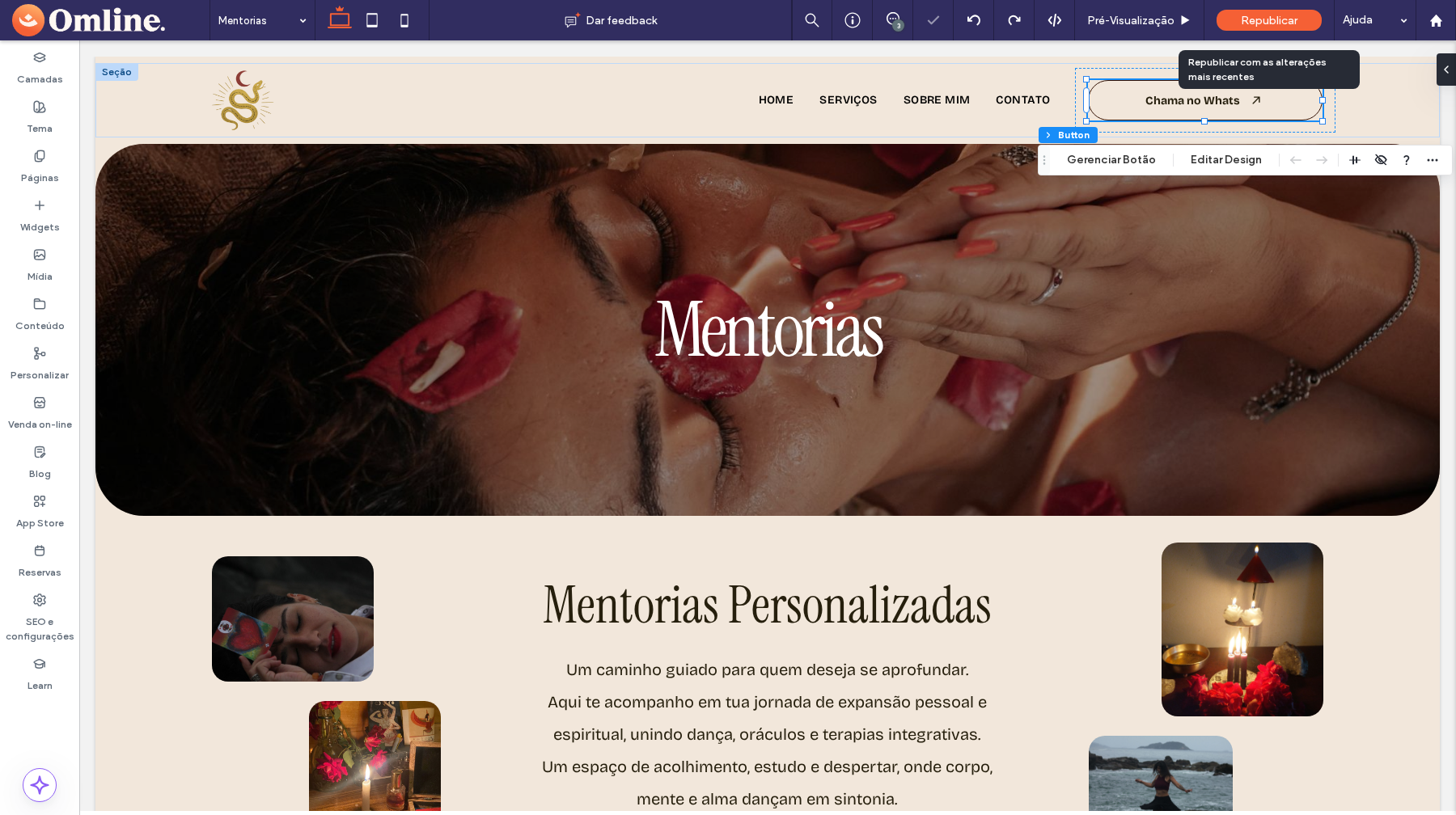
click at [1245, 21] on span "Republicar" at bounding box center [1268, 20] width 56 height 13
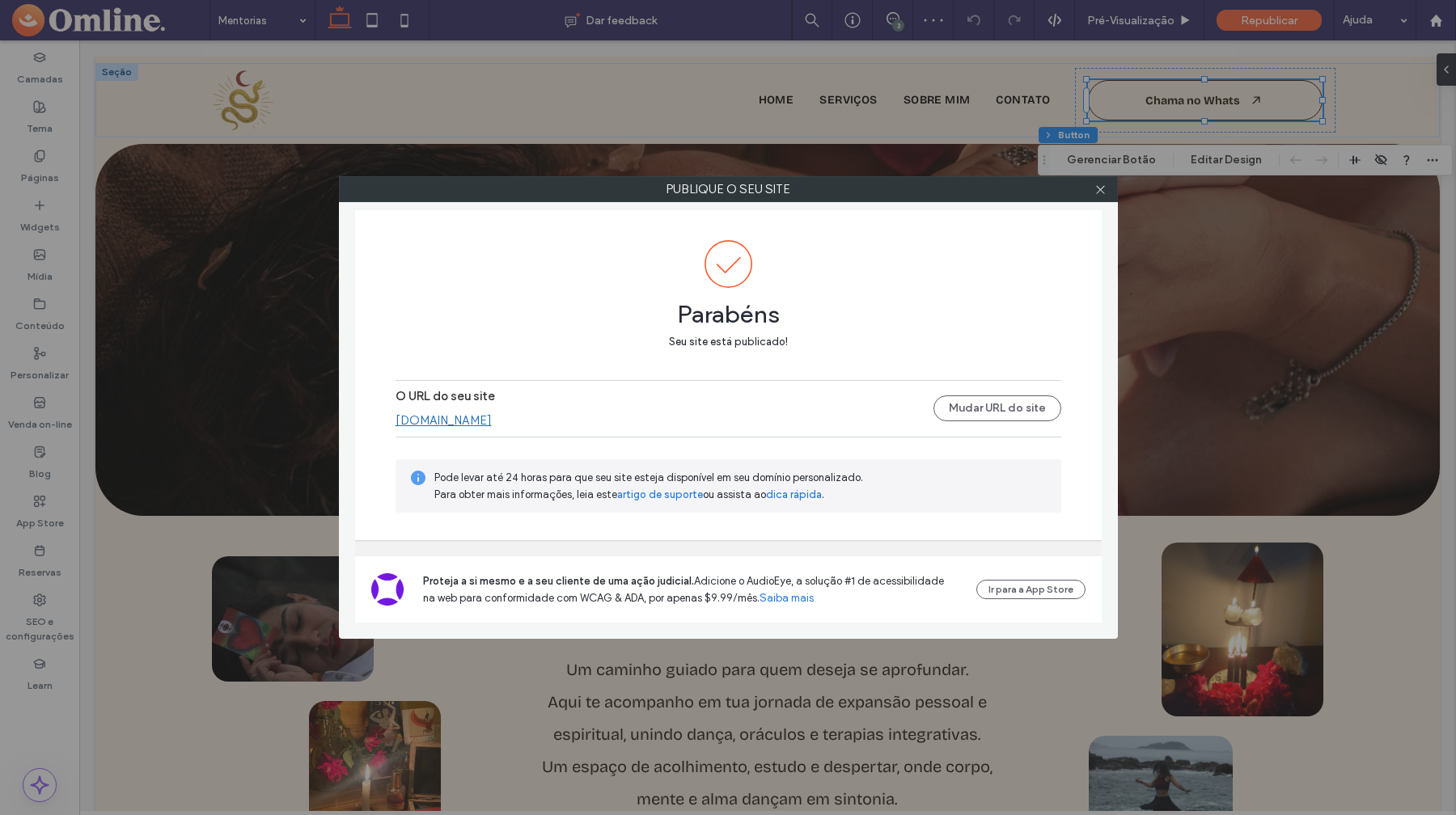
click at [492, 424] on link "[DOMAIN_NAME]" at bounding box center [444, 420] width 97 height 14
click at [1098, 197] on span at bounding box center [1100, 188] width 12 height 24
